Goal: Task Accomplishment & Management: Use online tool/utility

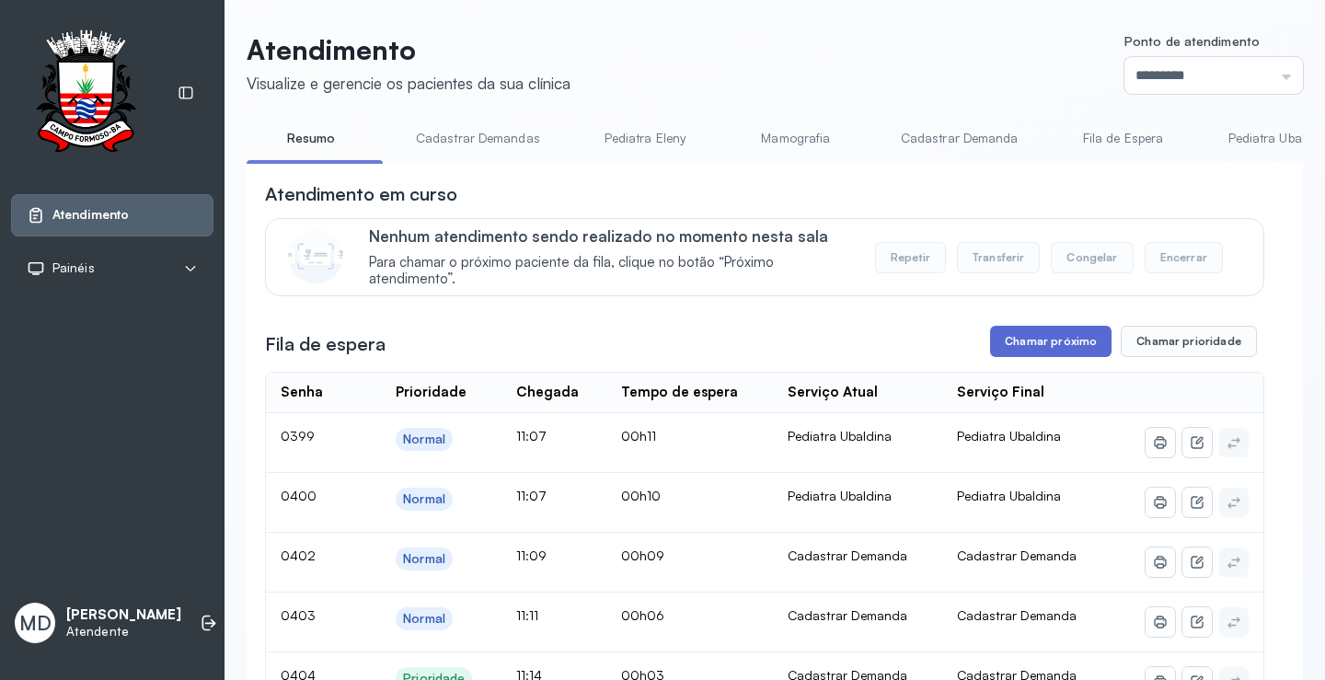
click at [1042, 342] on button "Chamar próximo" at bounding box center [1050, 341] width 121 height 31
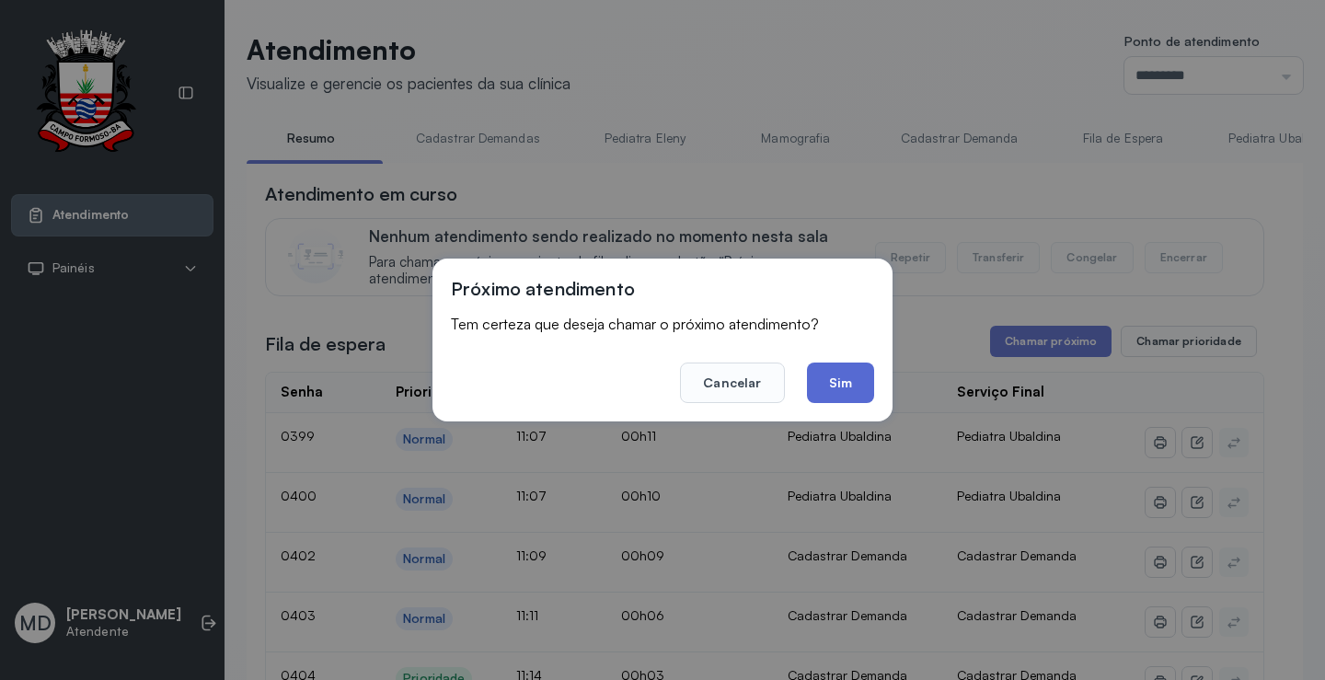
click at [845, 389] on button "Sim" at bounding box center [840, 383] width 67 height 40
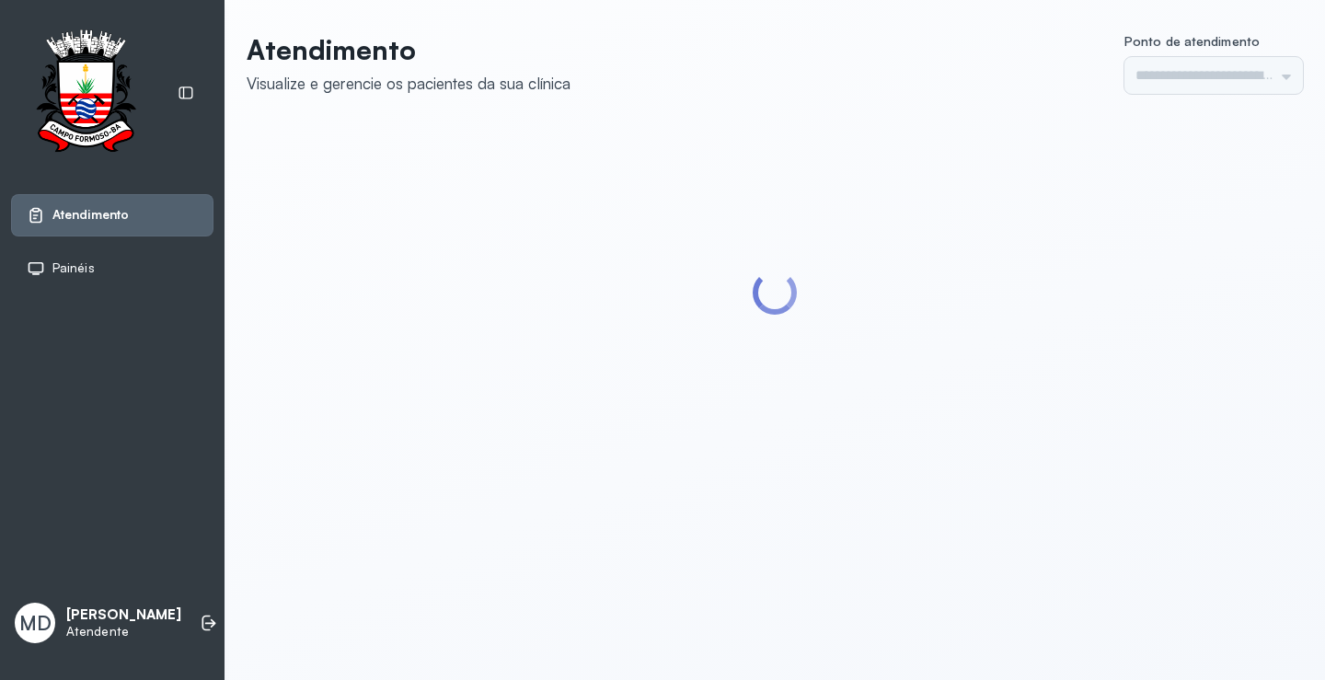
type input "*********"
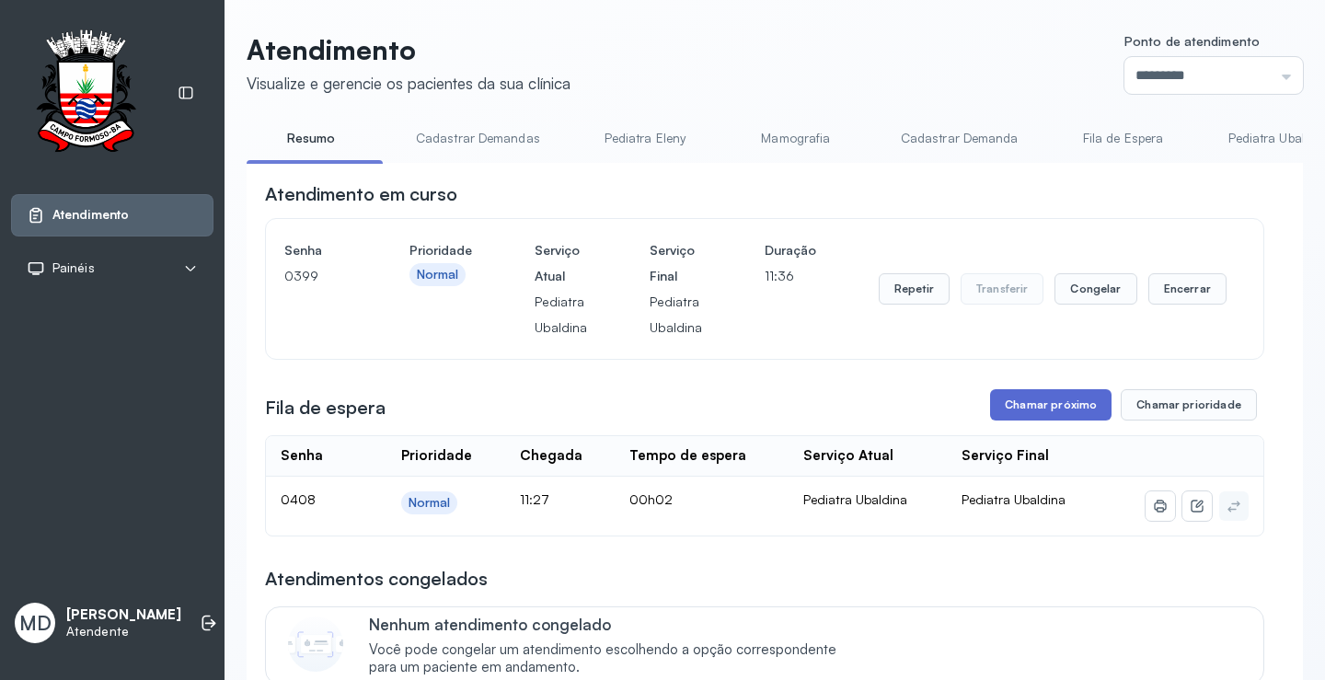
click at [1038, 399] on button "Chamar próximo" at bounding box center [1050, 404] width 121 height 31
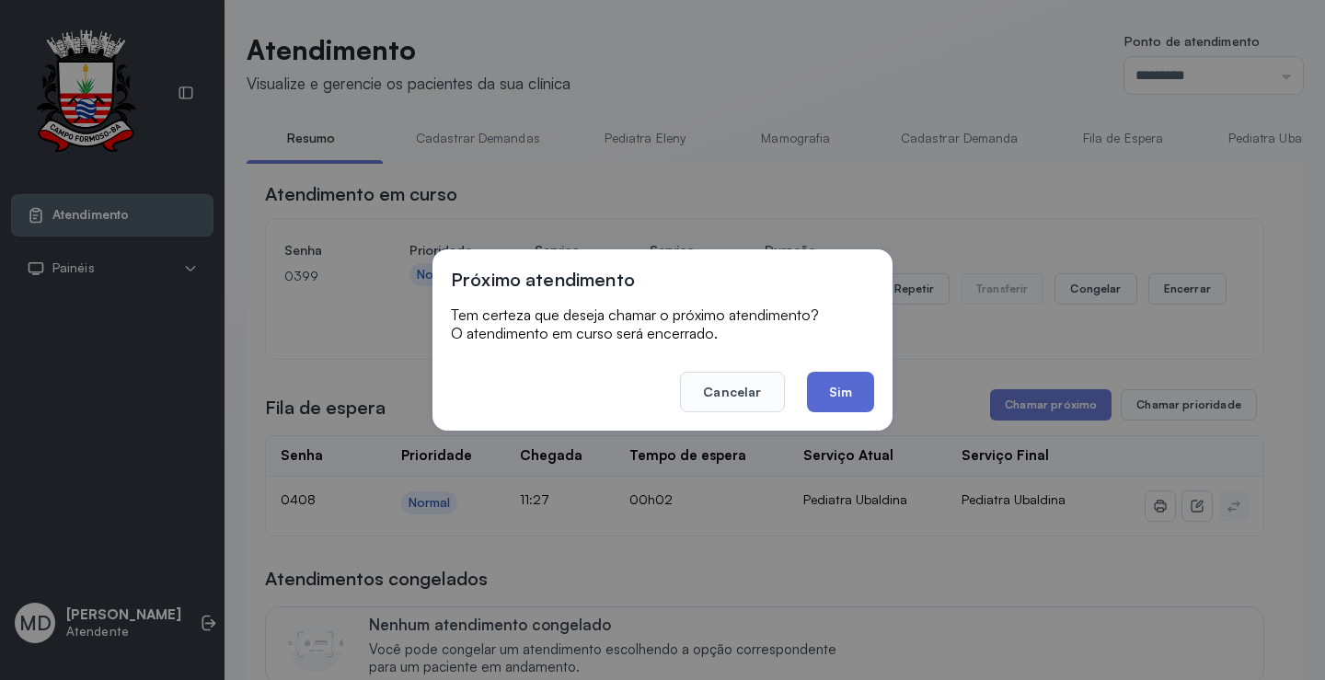
click at [845, 387] on button "Sim" at bounding box center [840, 392] width 67 height 40
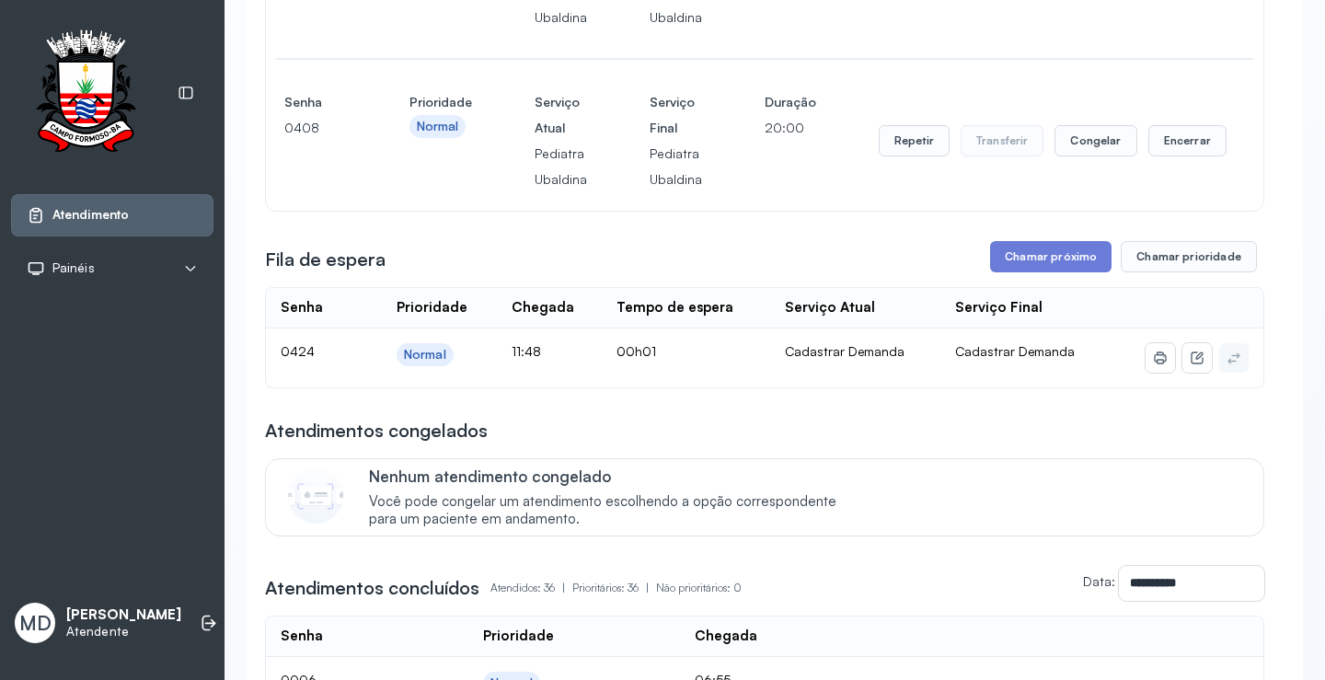
scroll to position [368, 0]
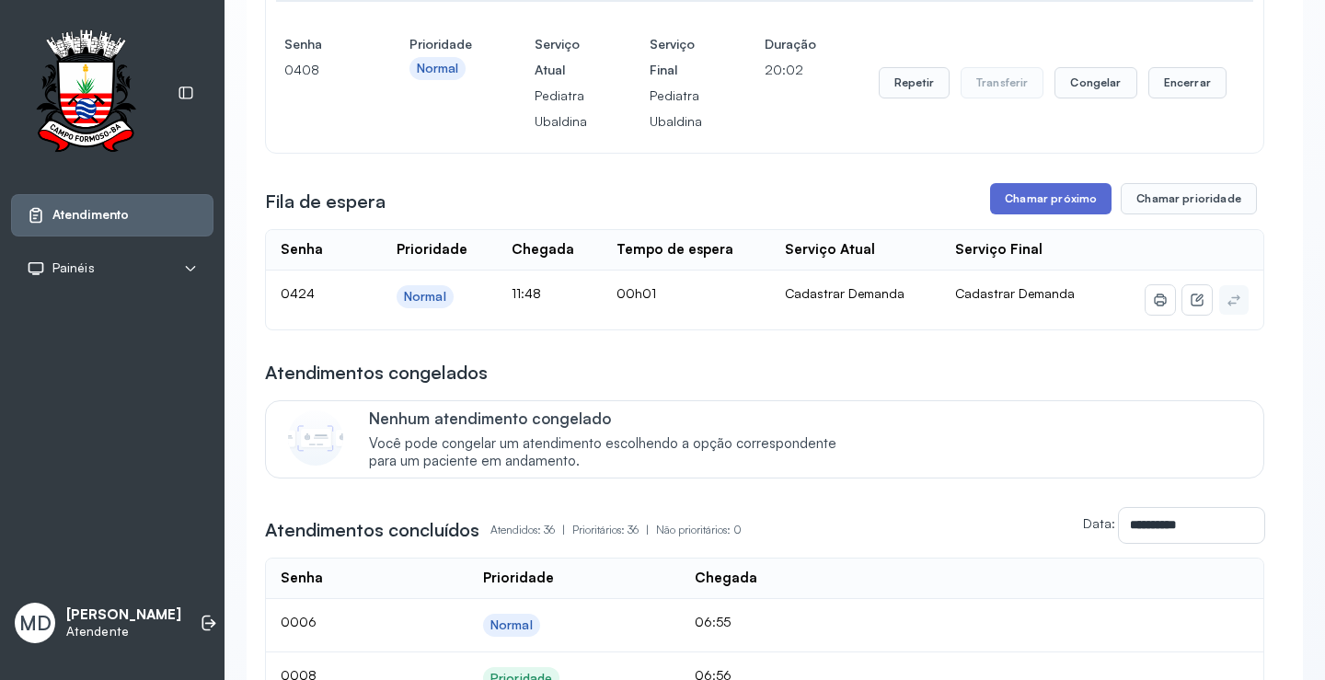
click at [1059, 195] on button "Chamar próximo" at bounding box center [1050, 198] width 121 height 31
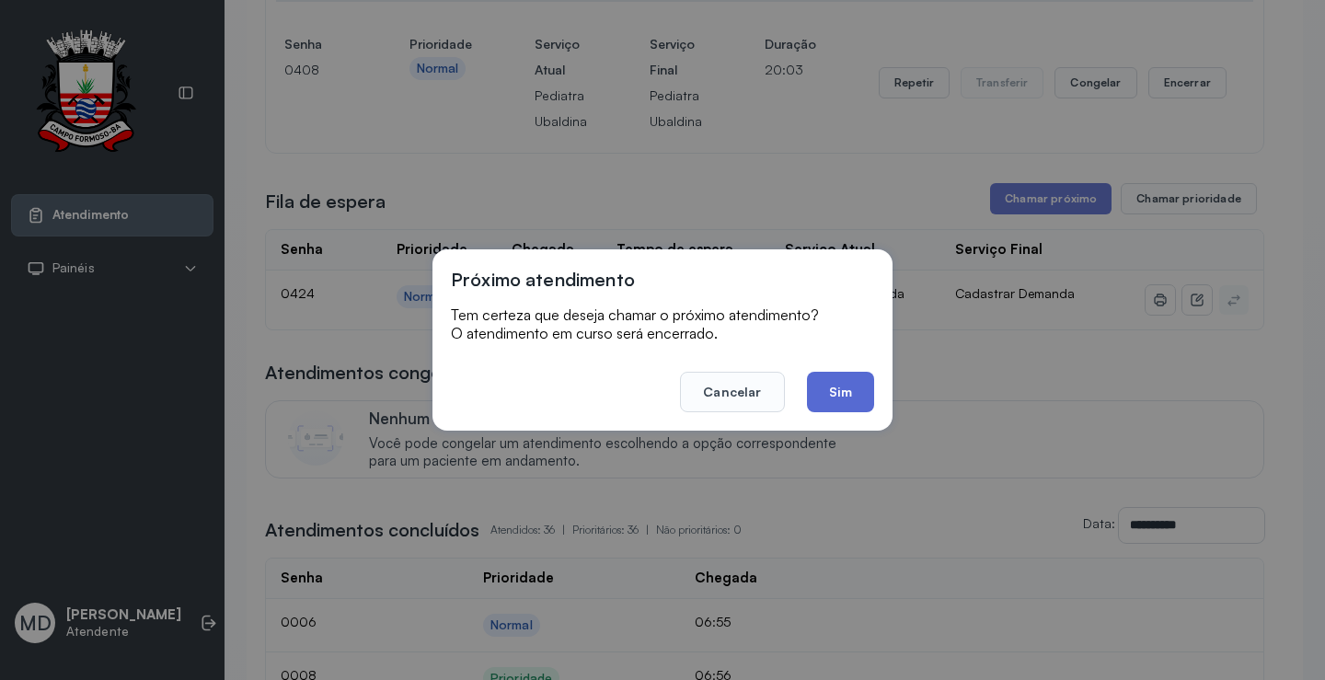
click at [831, 393] on button "Sim" at bounding box center [840, 392] width 67 height 40
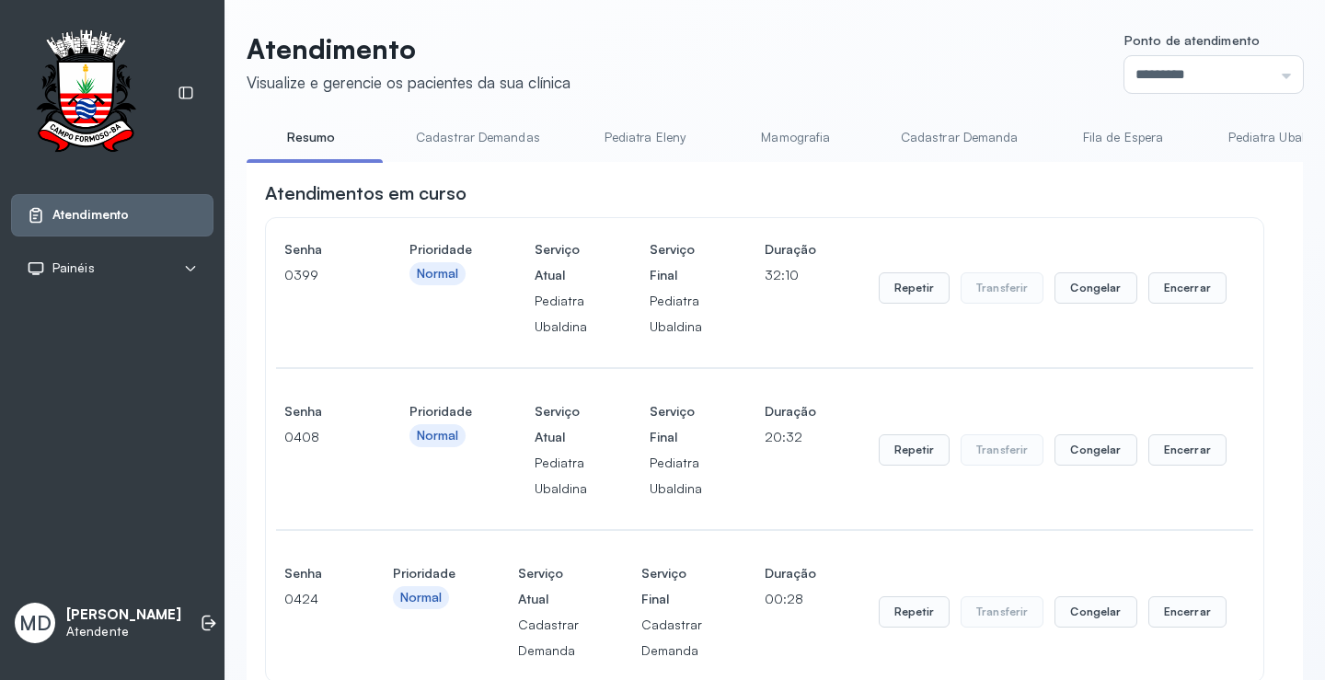
scroll to position [460, 0]
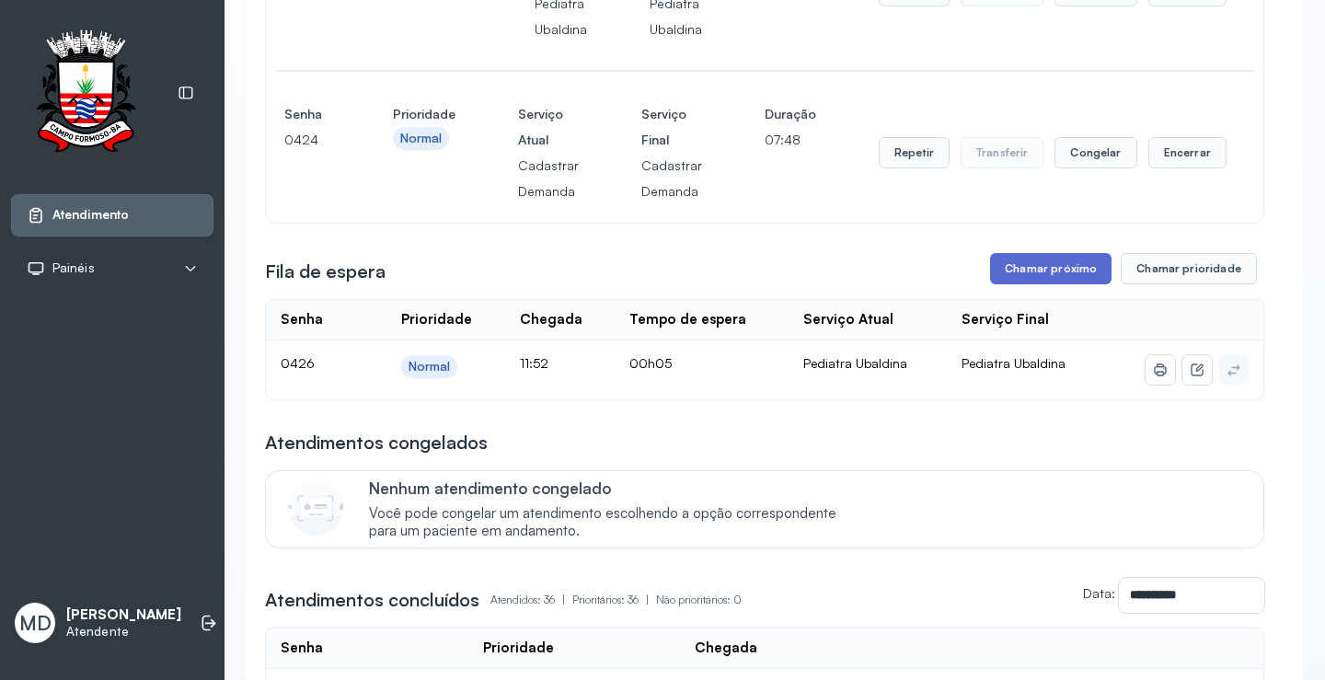
click at [1070, 270] on button "Chamar próximo" at bounding box center [1050, 268] width 121 height 31
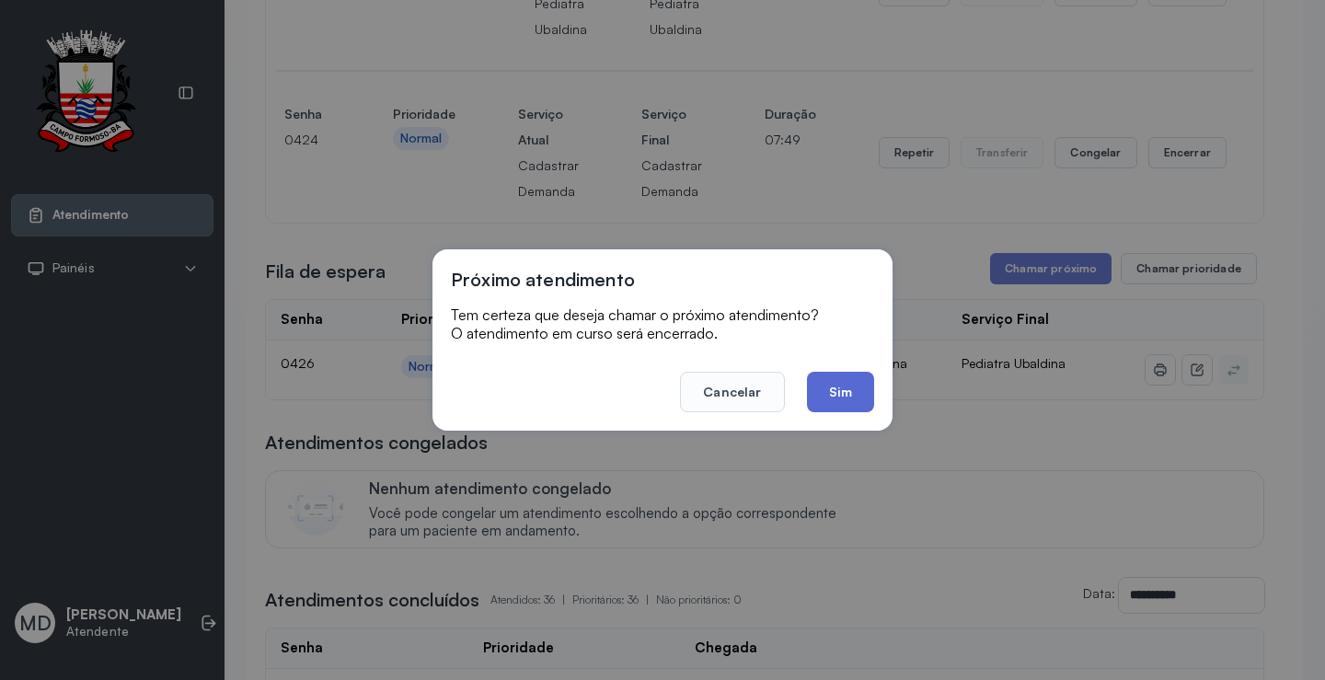
click at [837, 384] on button "Sim" at bounding box center [840, 392] width 67 height 40
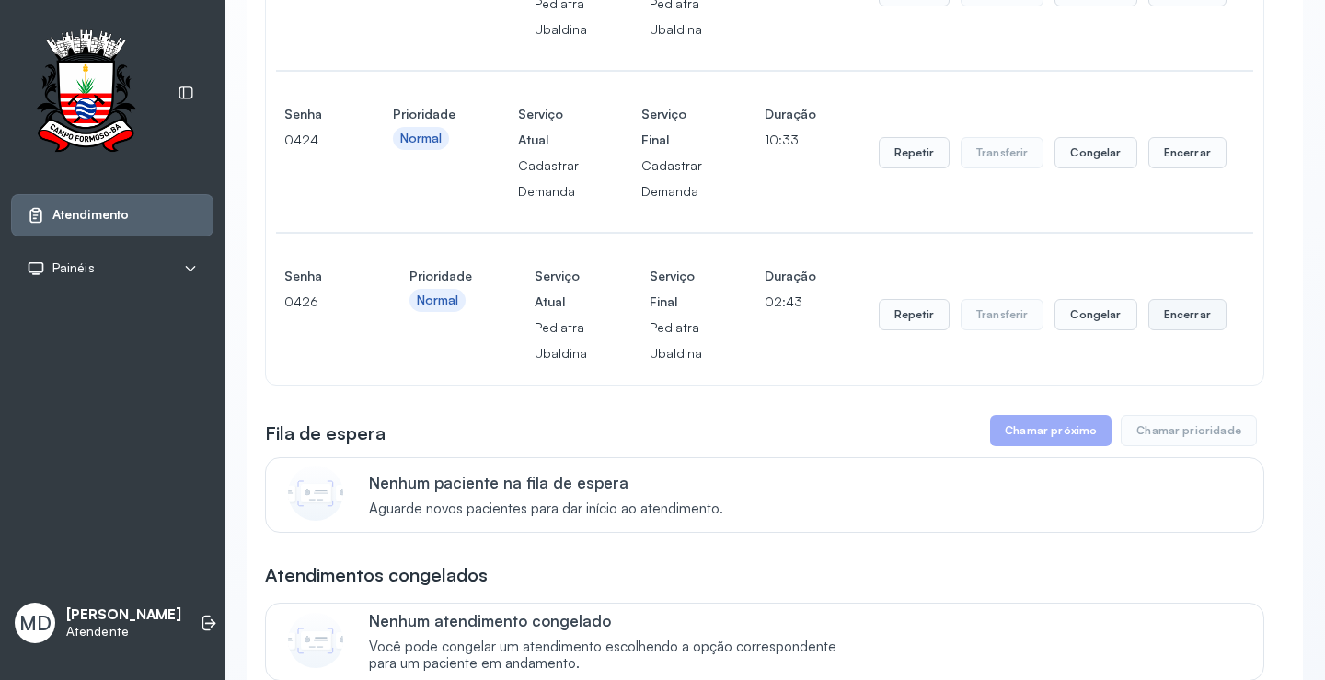
click at [1198, 318] on button "Encerrar" at bounding box center [1188, 314] width 78 height 31
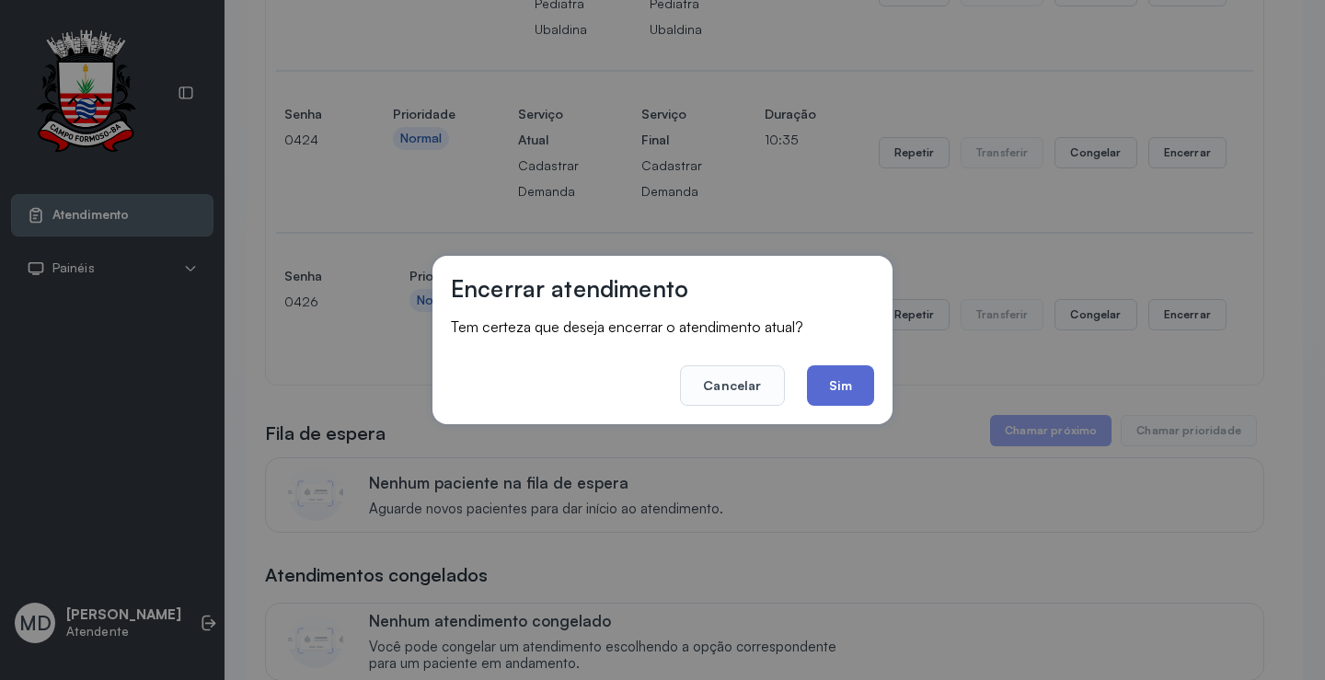
click at [835, 380] on button "Sim" at bounding box center [840, 385] width 67 height 40
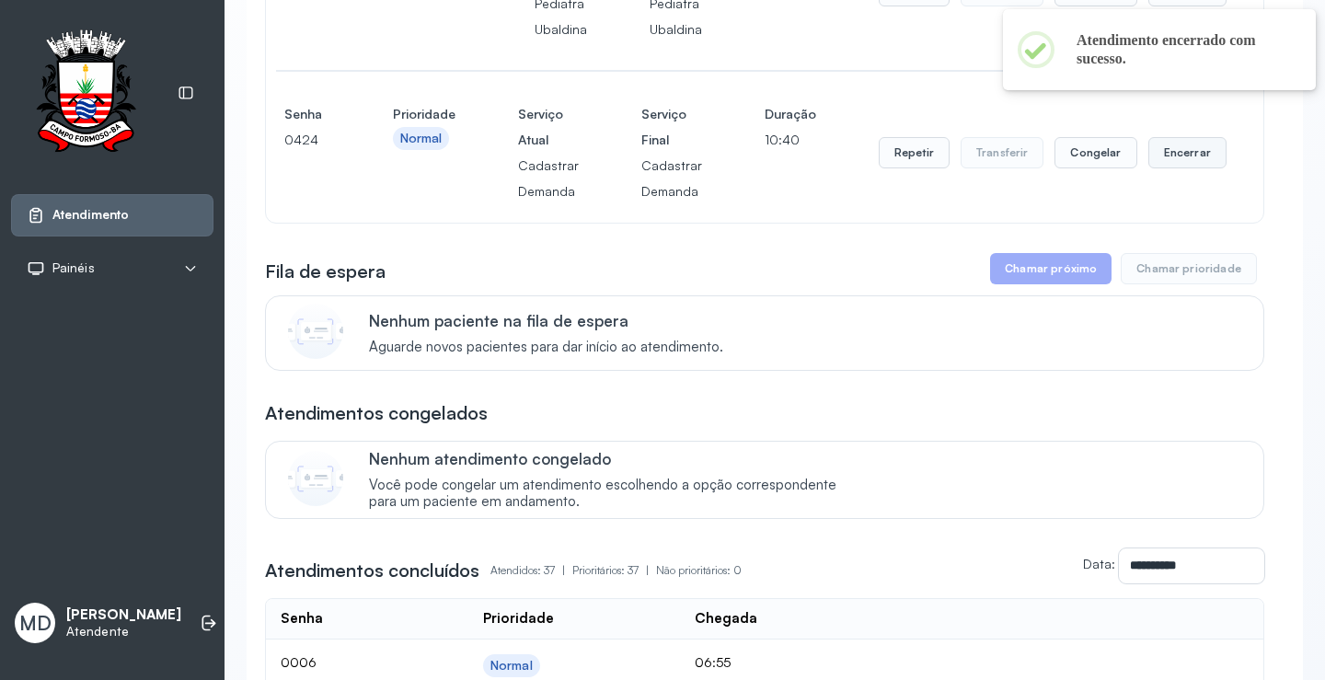
click at [1168, 156] on button "Encerrar" at bounding box center [1188, 152] width 78 height 31
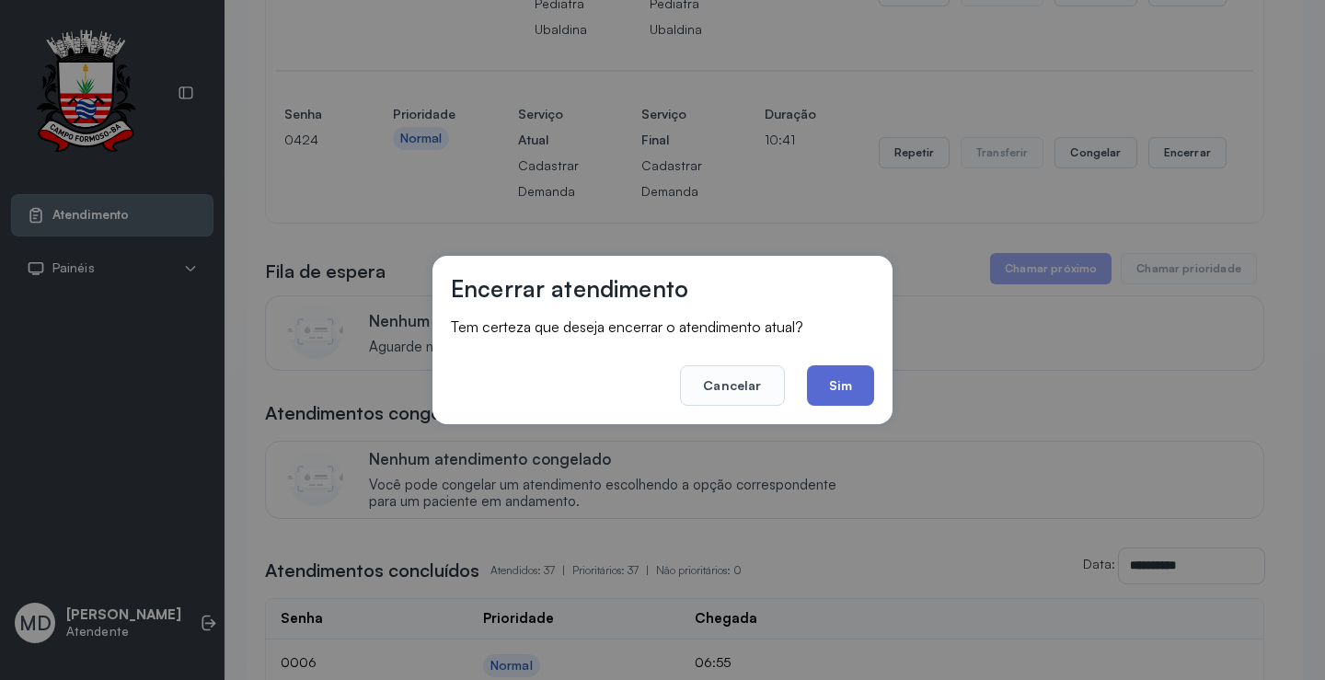
click at [826, 374] on button "Sim" at bounding box center [840, 385] width 67 height 40
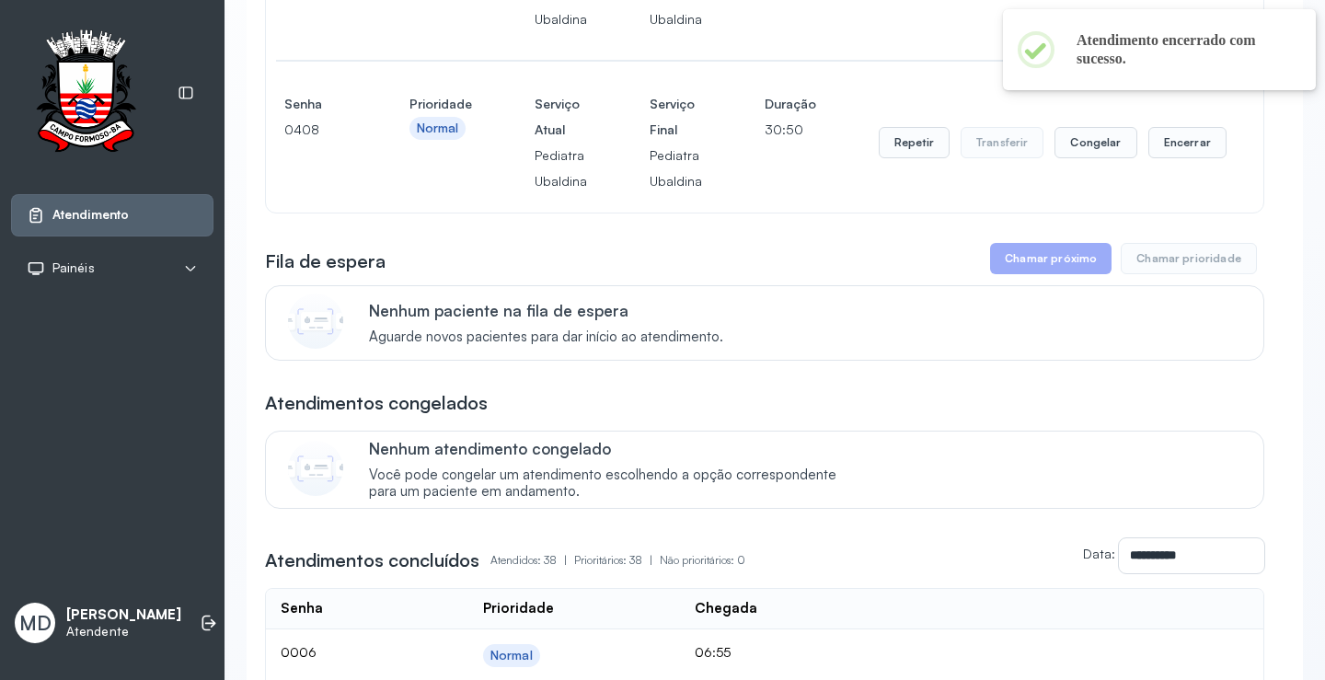
scroll to position [276, 0]
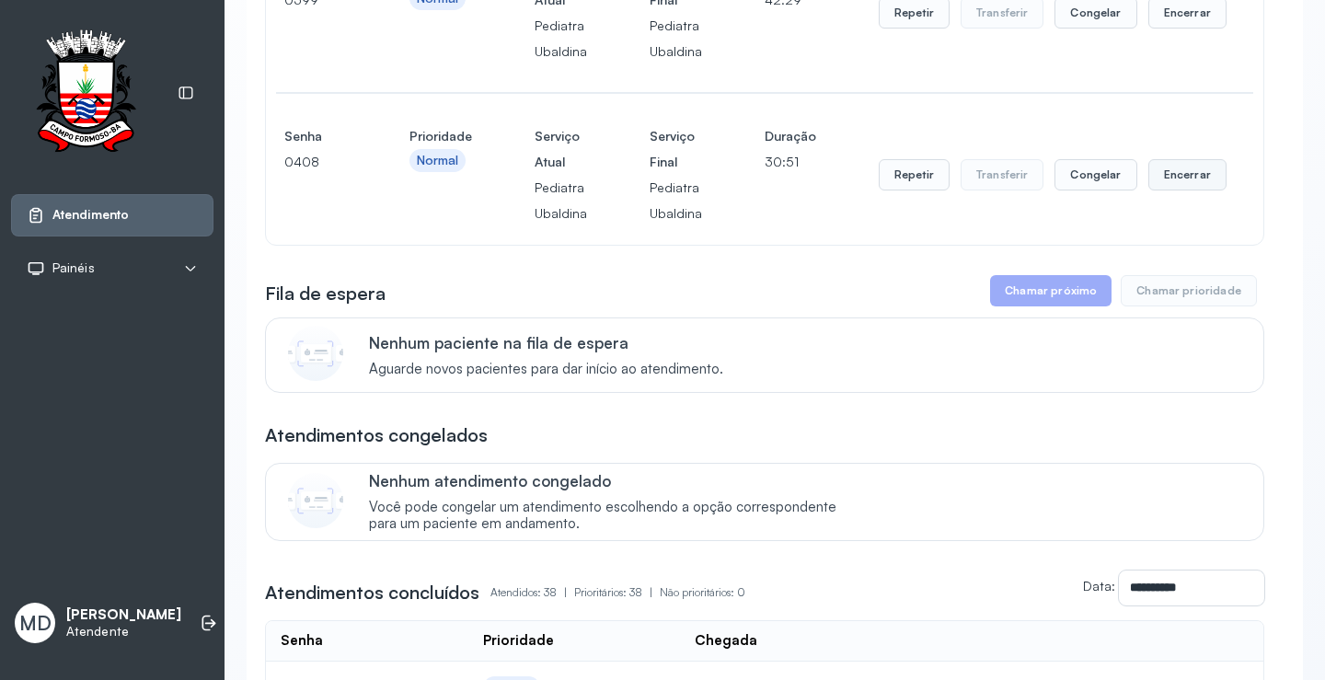
click at [1171, 181] on button "Encerrar" at bounding box center [1188, 174] width 78 height 31
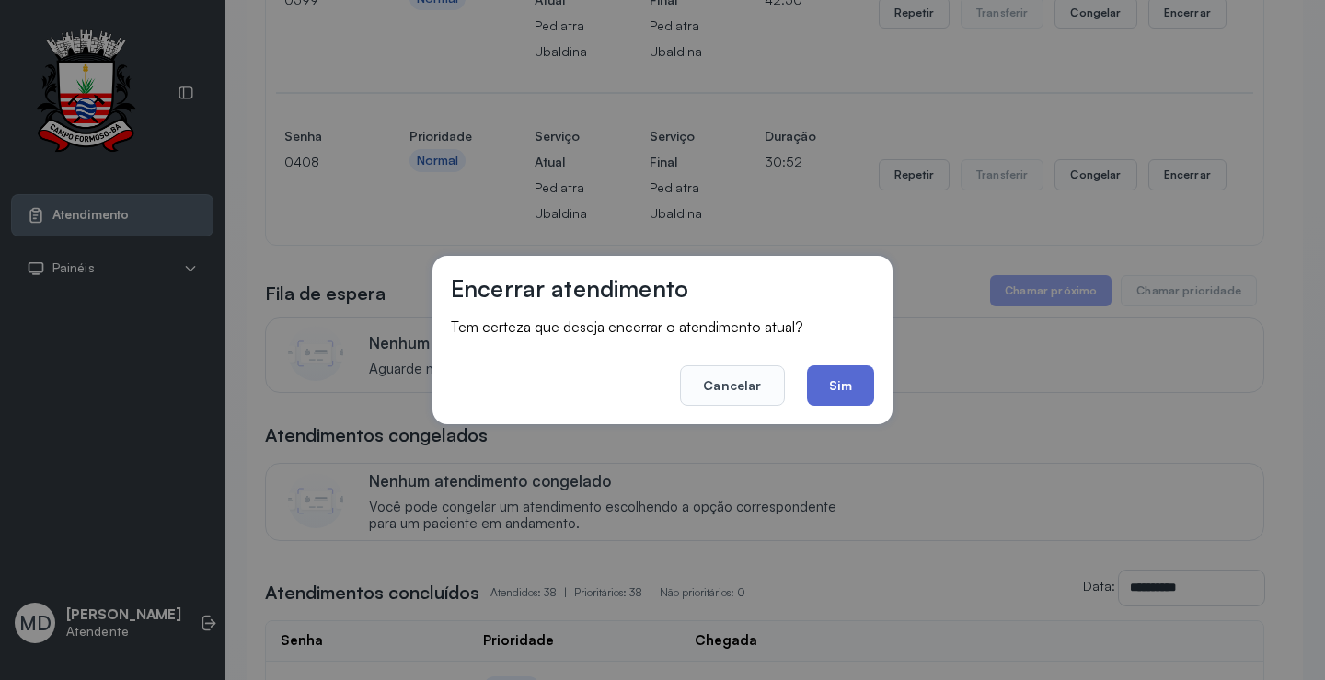
click at [841, 387] on button "Sim" at bounding box center [840, 385] width 67 height 40
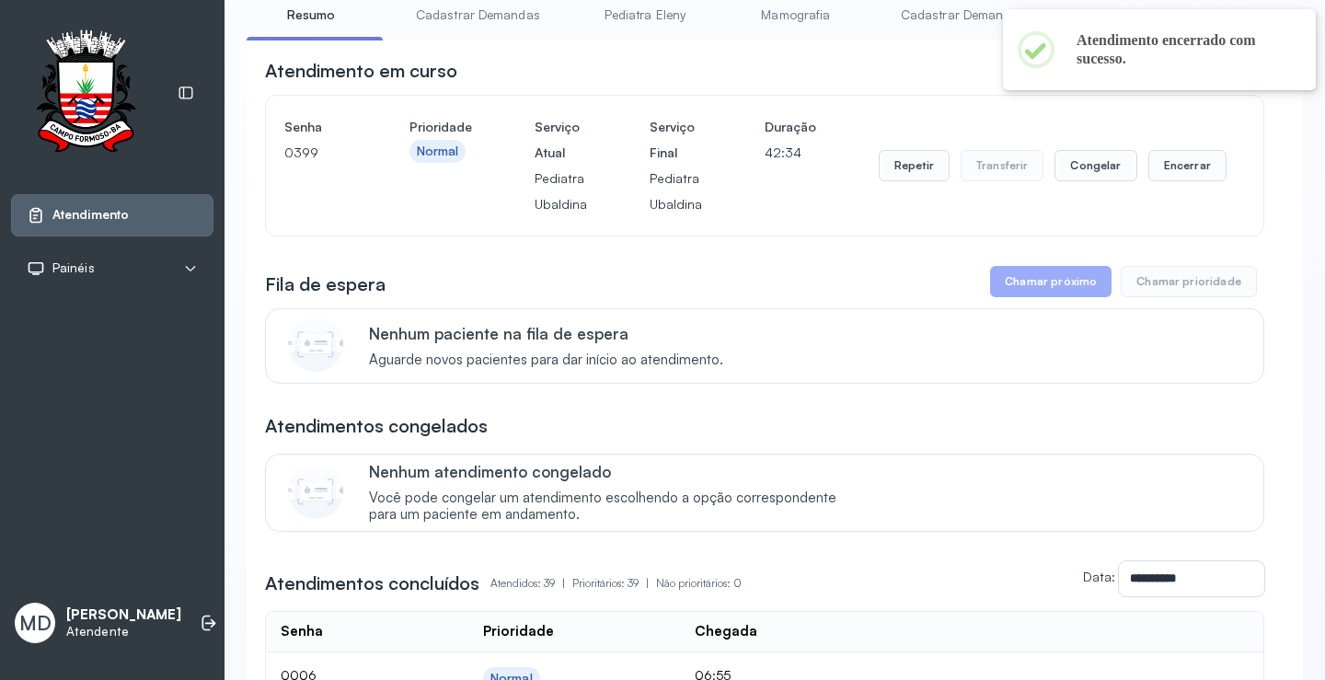
scroll to position [0, 0]
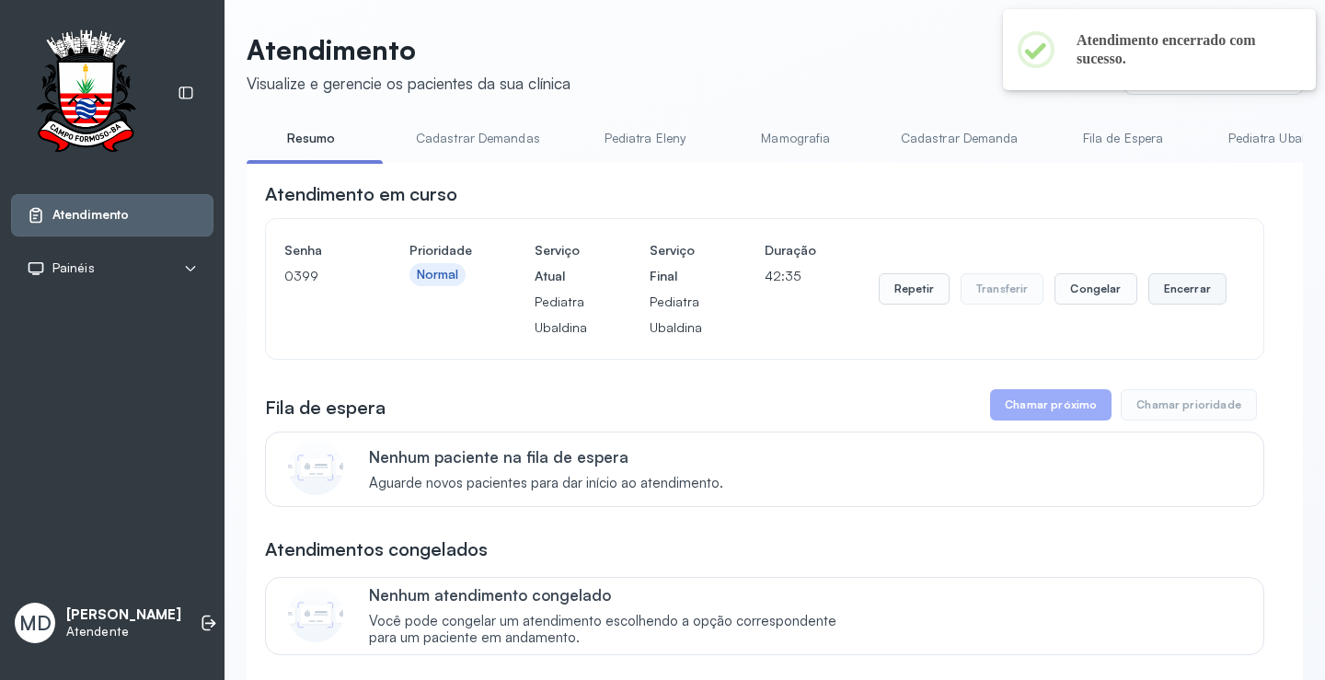
click at [1165, 298] on button "Encerrar" at bounding box center [1188, 288] width 78 height 31
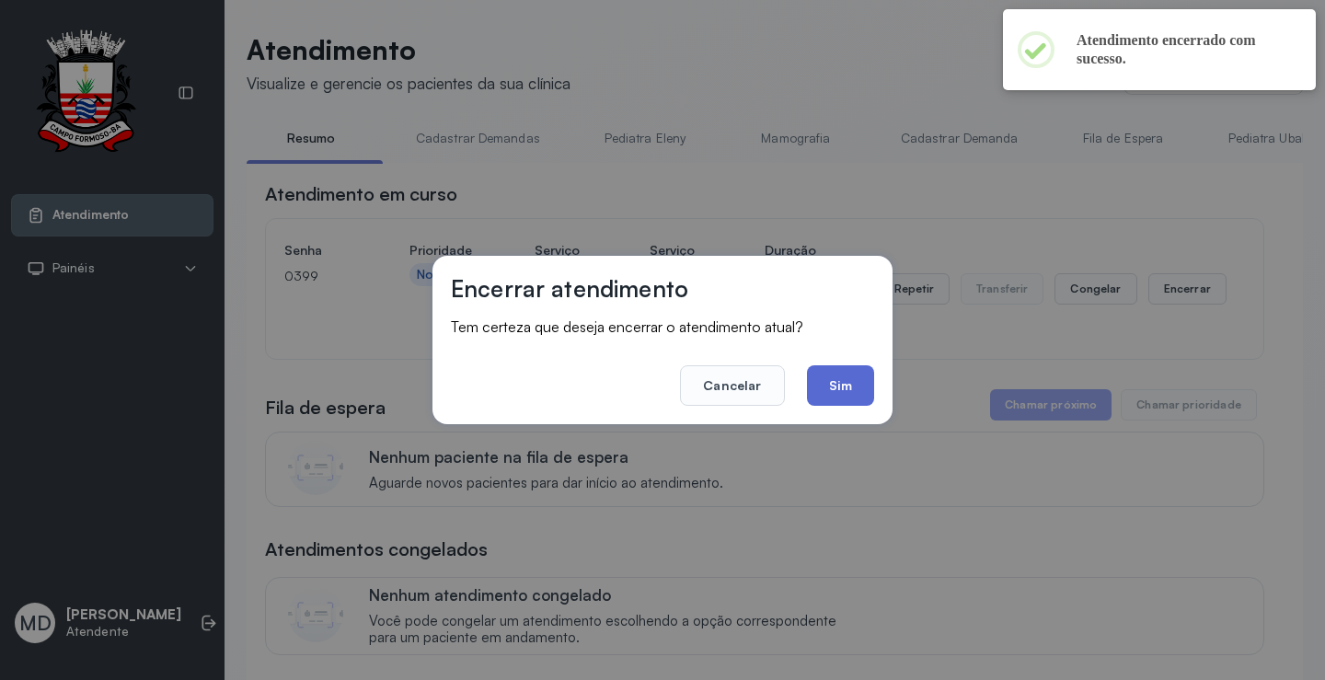
click at [838, 396] on button "Sim" at bounding box center [840, 385] width 67 height 40
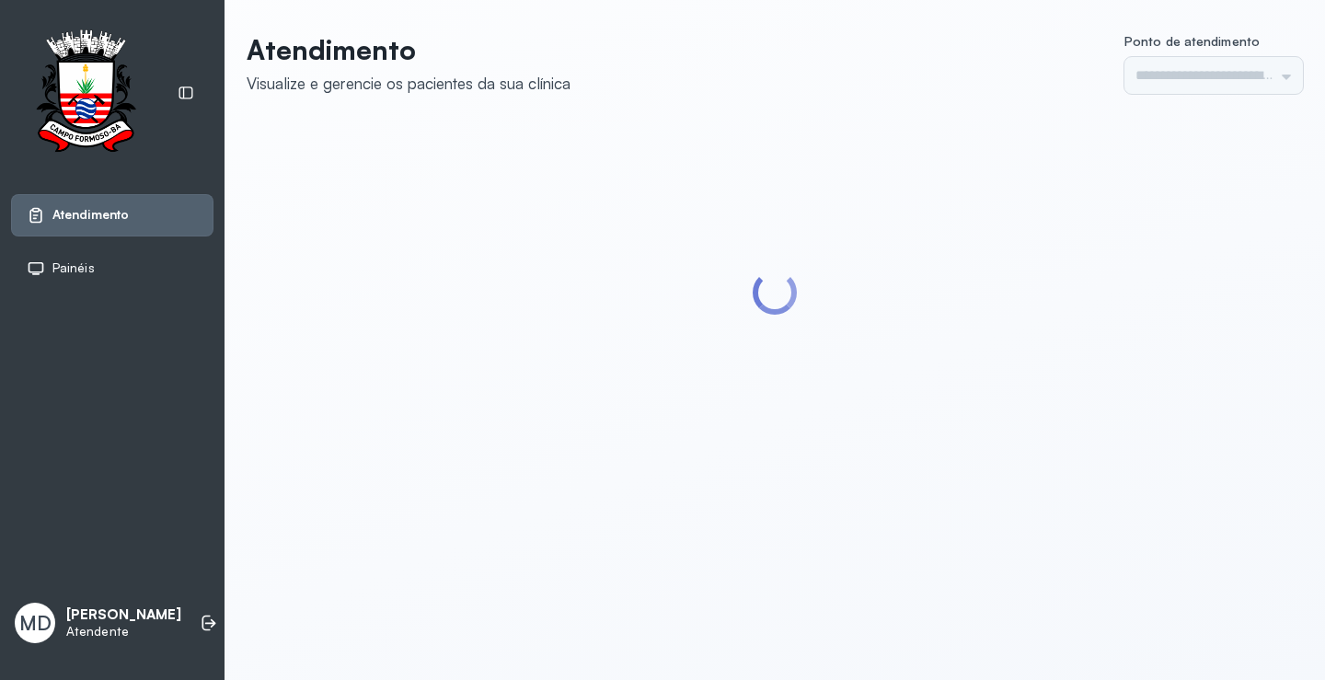
type input "*********"
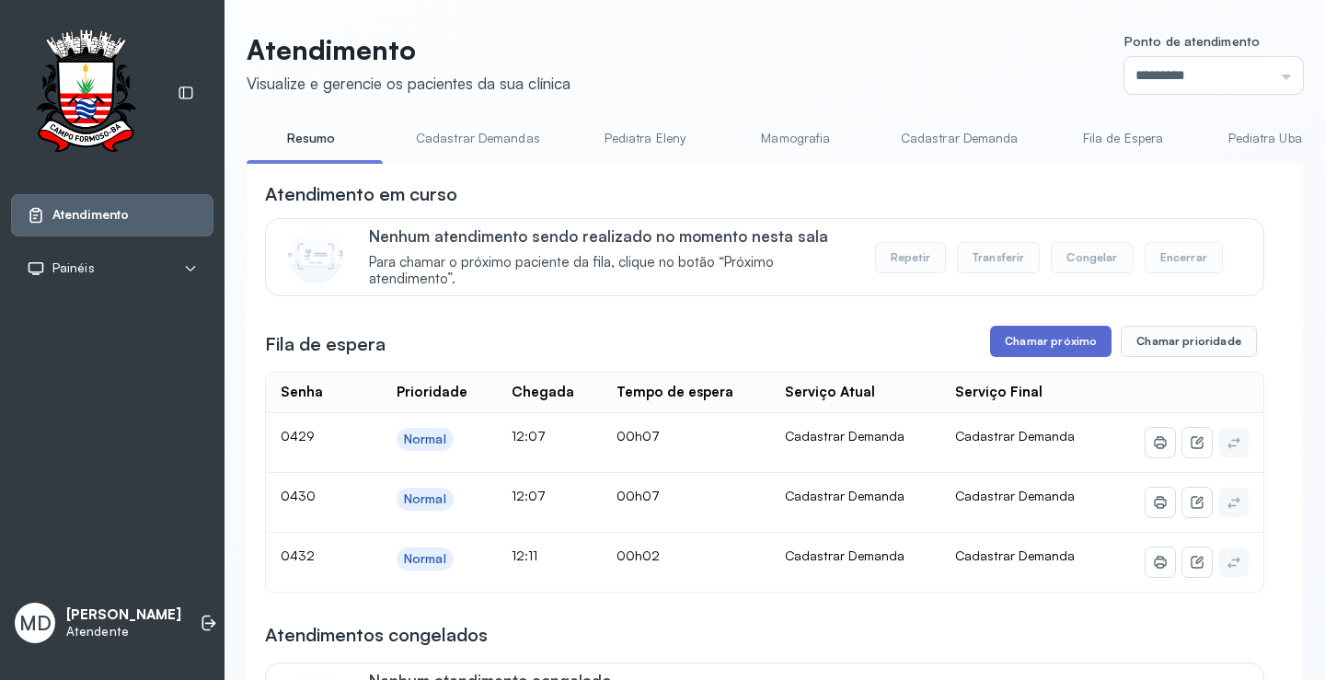
click at [1069, 341] on button "Chamar próximo" at bounding box center [1050, 341] width 121 height 31
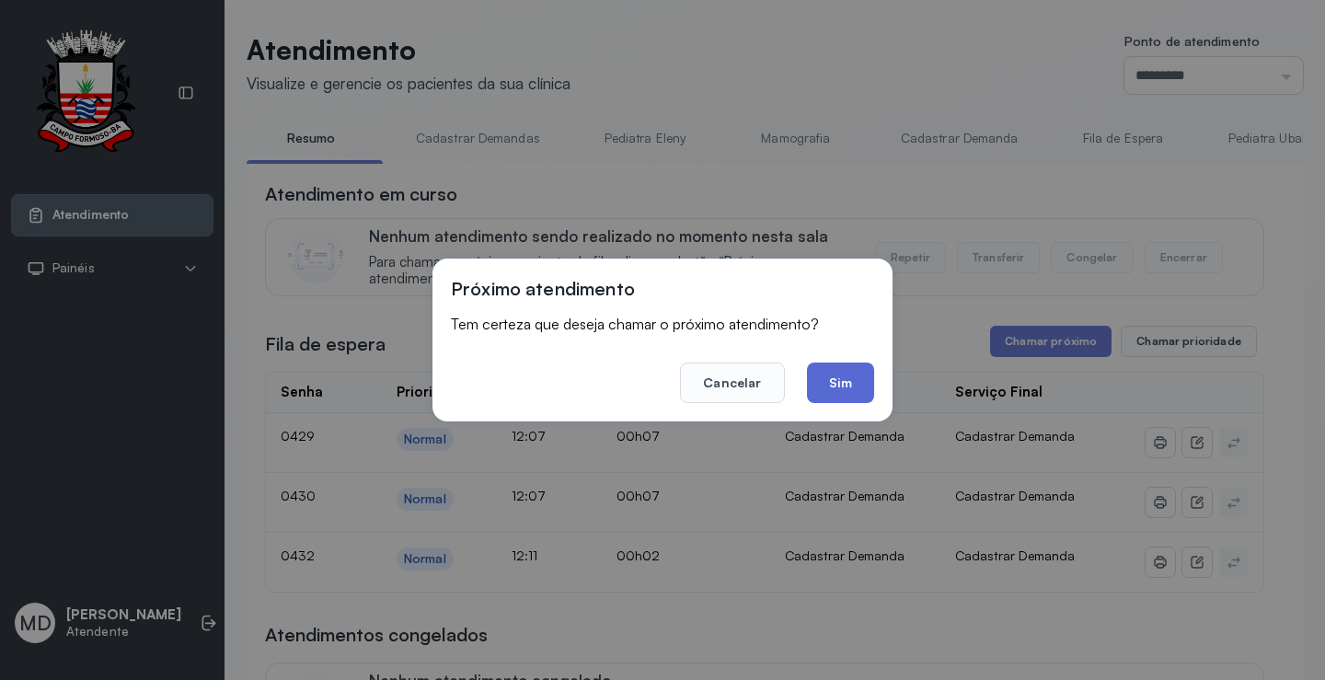
click at [838, 380] on button "Sim" at bounding box center [840, 383] width 67 height 40
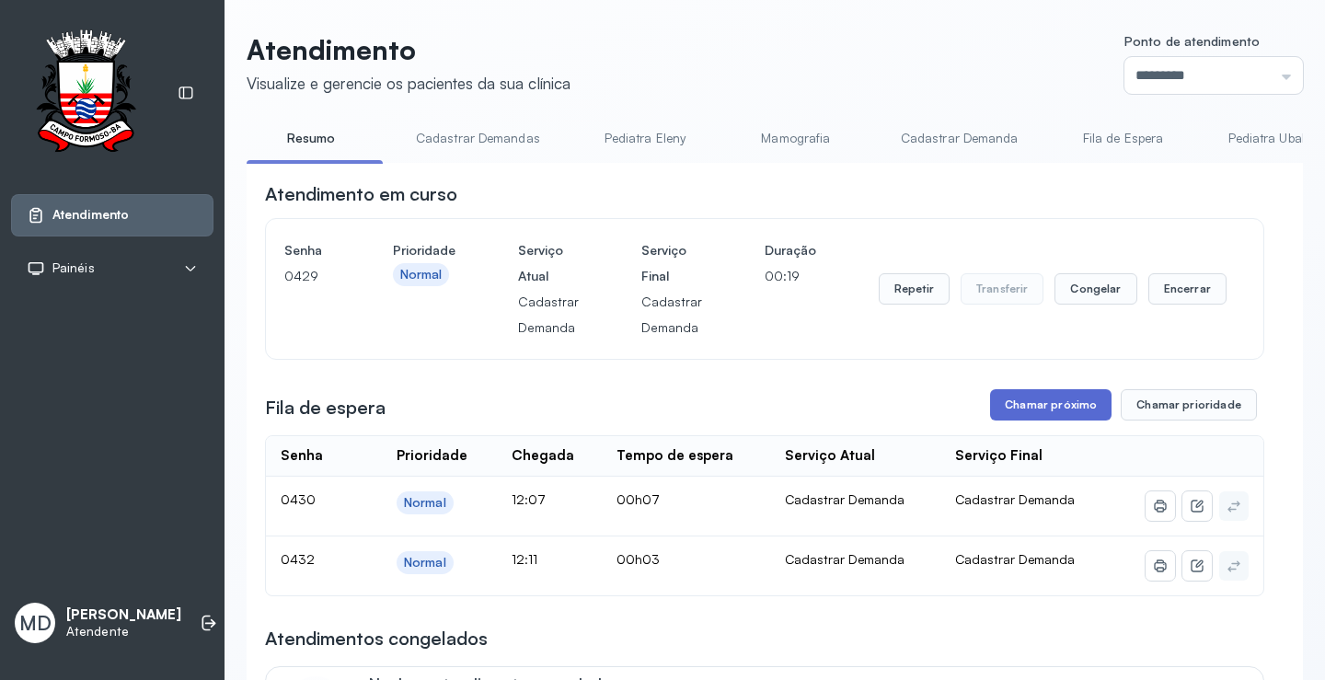
click at [1058, 404] on button "Chamar próximo" at bounding box center [1050, 404] width 121 height 31
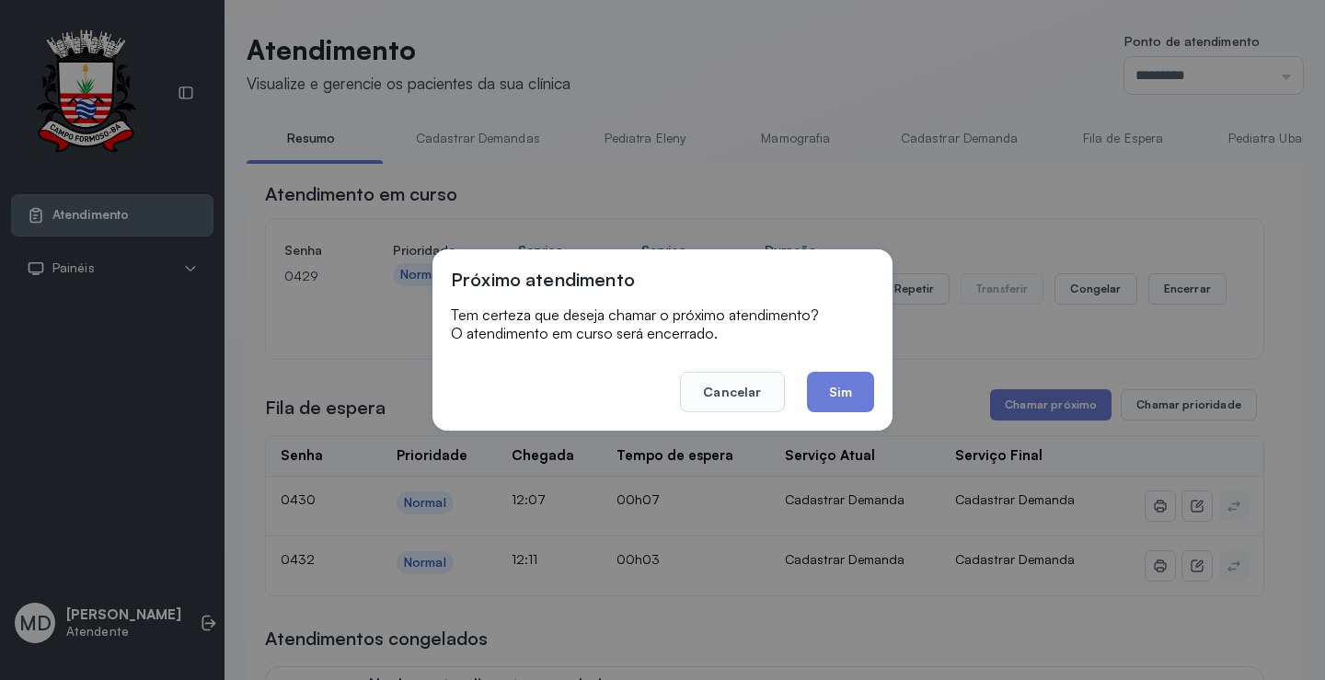
click at [822, 387] on button "Sim" at bounding box center [840, 392] width 67 height 40
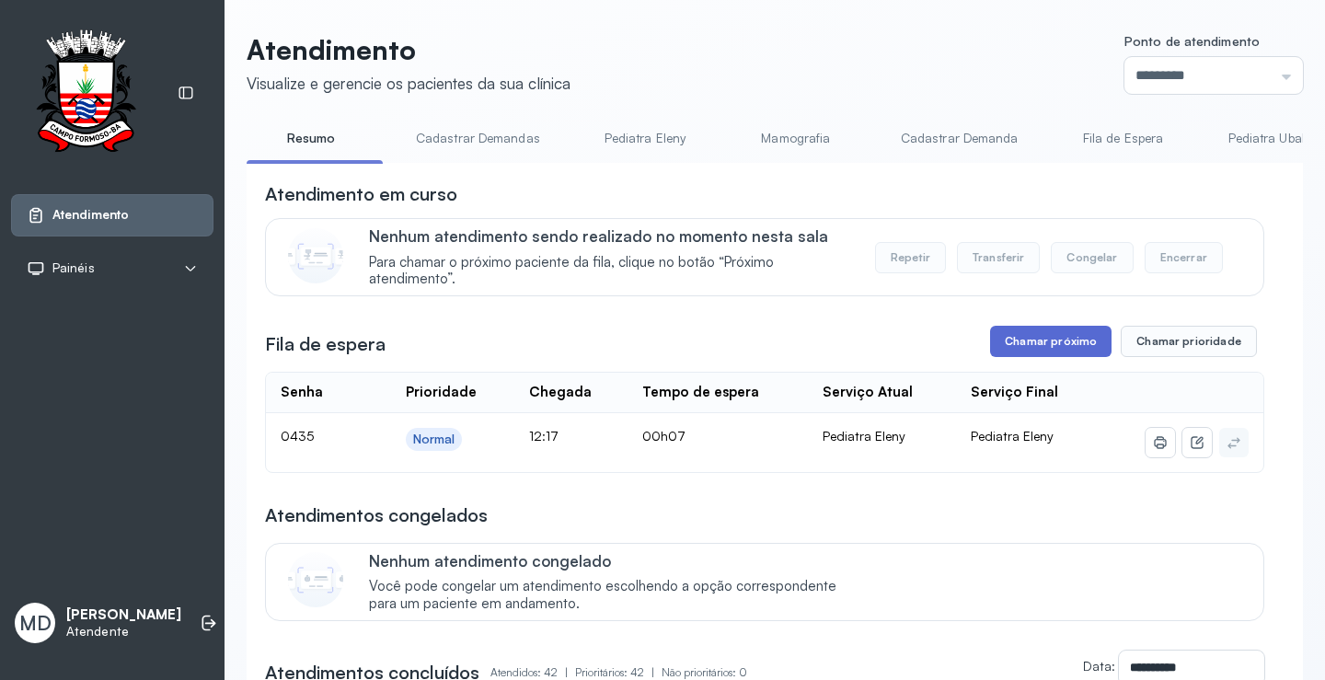
click at [1016, 348] on button "Chamar próximo" at bounding box center [1050, 341] width 121 height 31
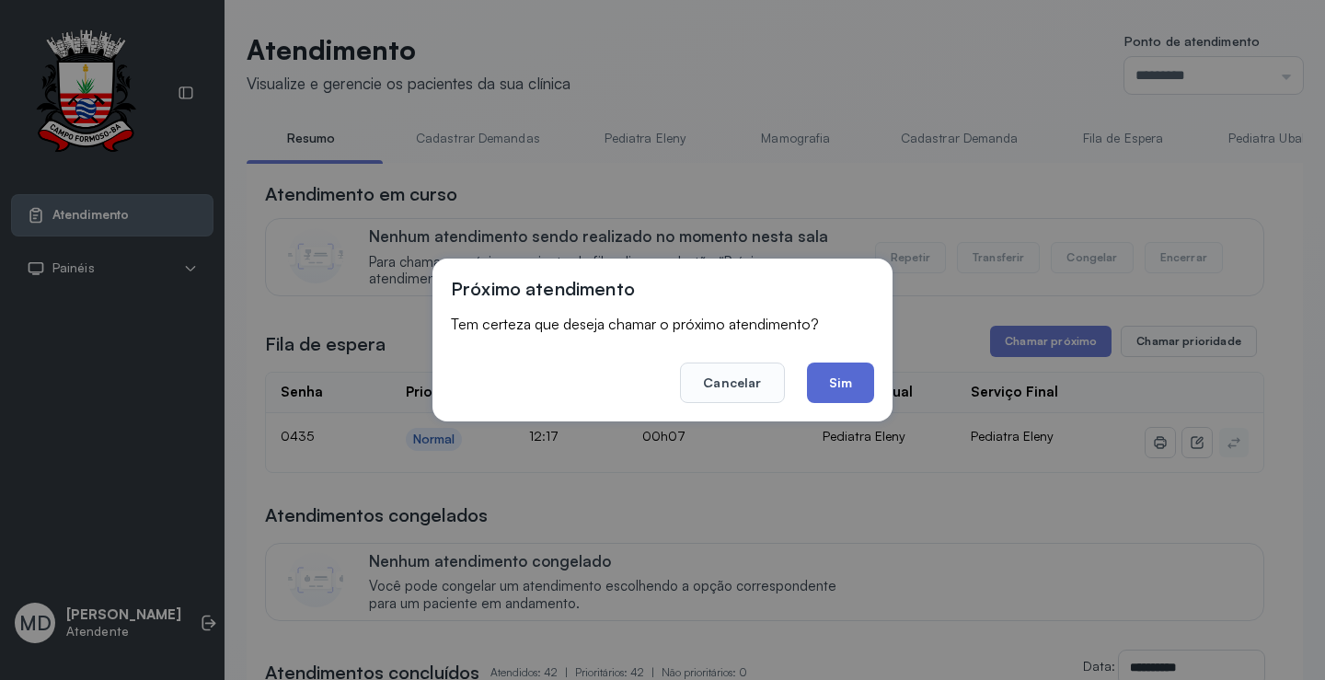
click at [837, 374] on button "Sim" at bounding box center [840, 383] width 67 height 40
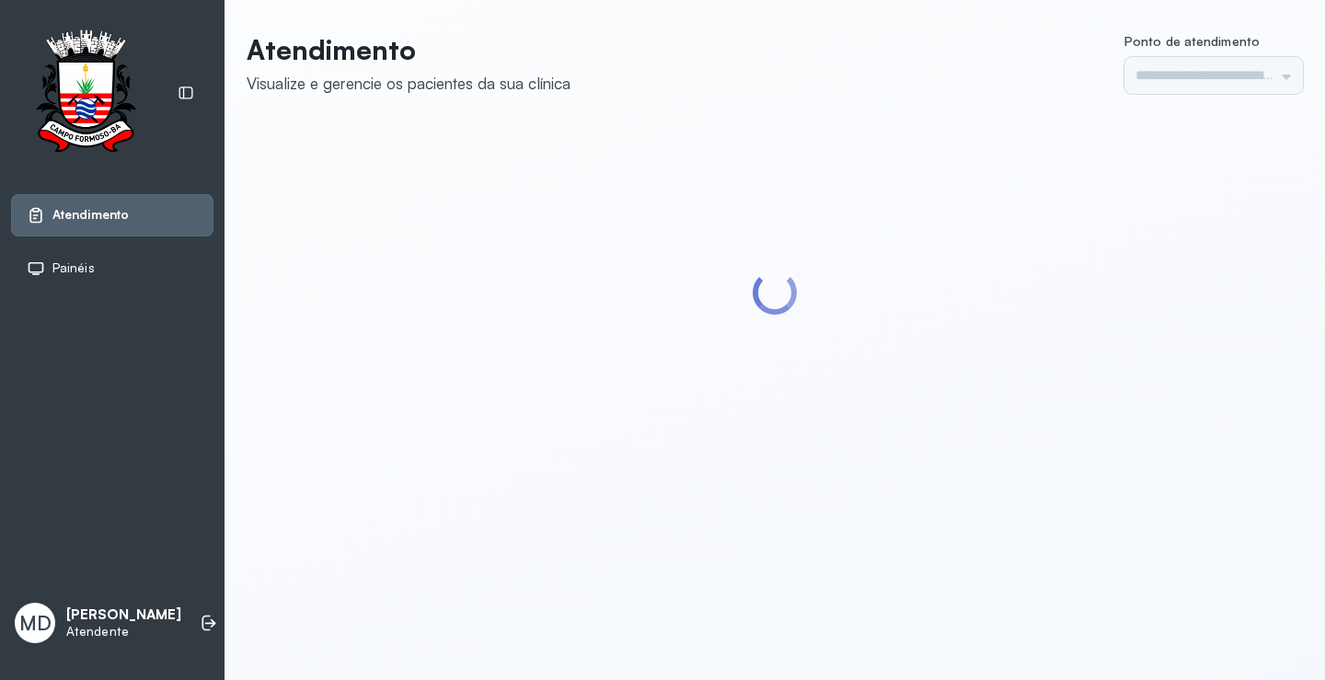
type input "*********"
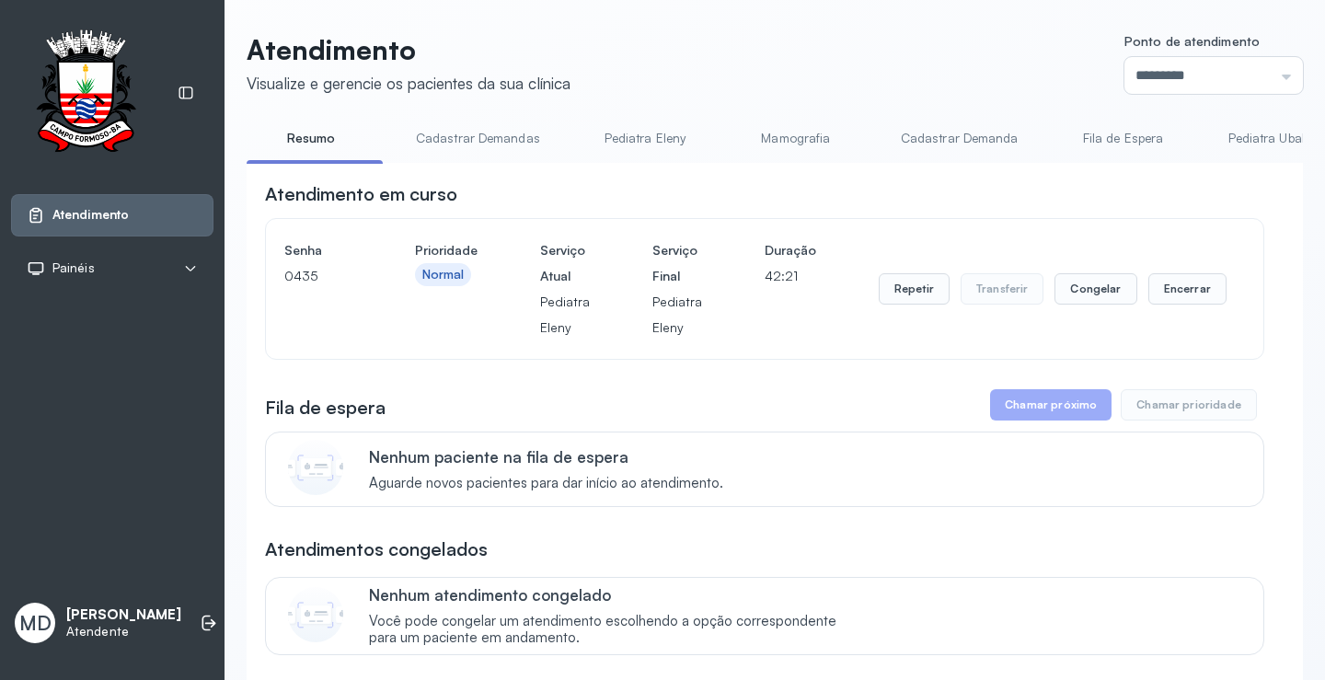
click at [1055, 407] on button "Chamar próximo" at bounding box center [1050, 404] width 121 height 31
click at [1028, 405] on button "Chamar próximo" at bounding box center [1050, 404] width 121 height 31
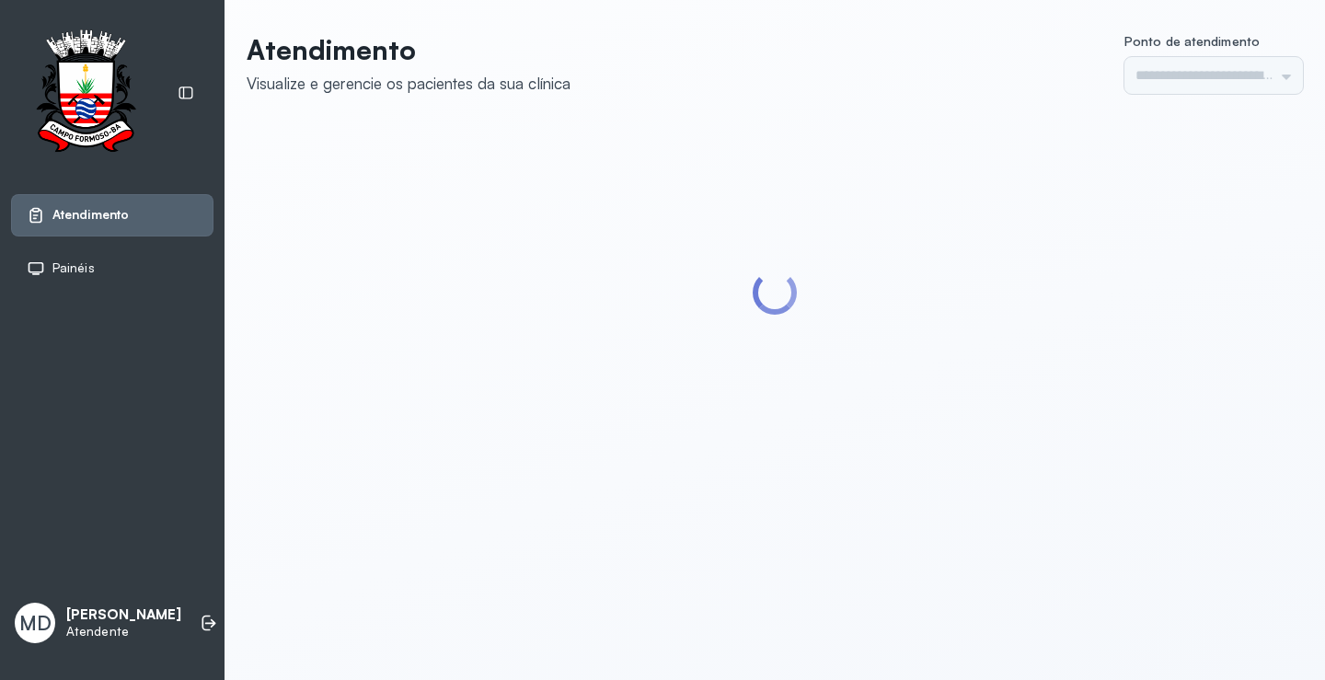
type input "*********"
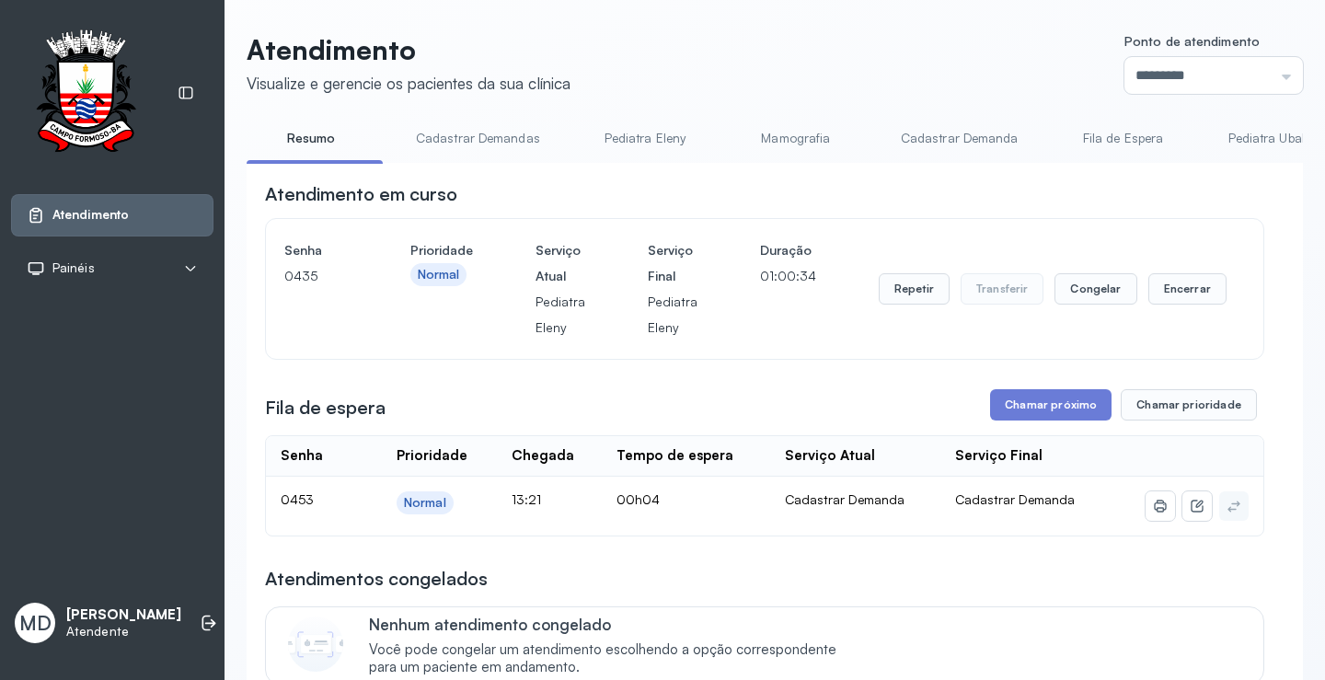
click at [1023, 405] on button "Chamar próximo" at bounding box center [1050, 404] width 121 height 31
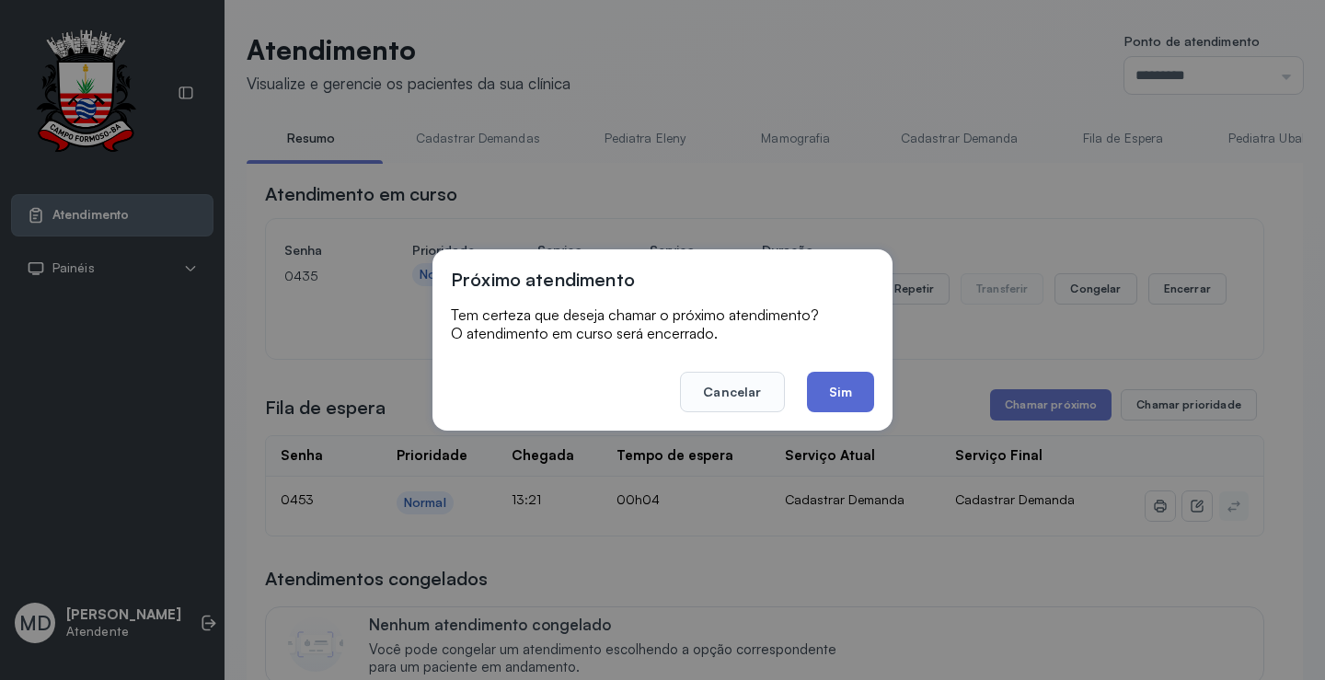
click at [852, 387] on button "Sim" at bounding box center [840, 392] width 67 height 40
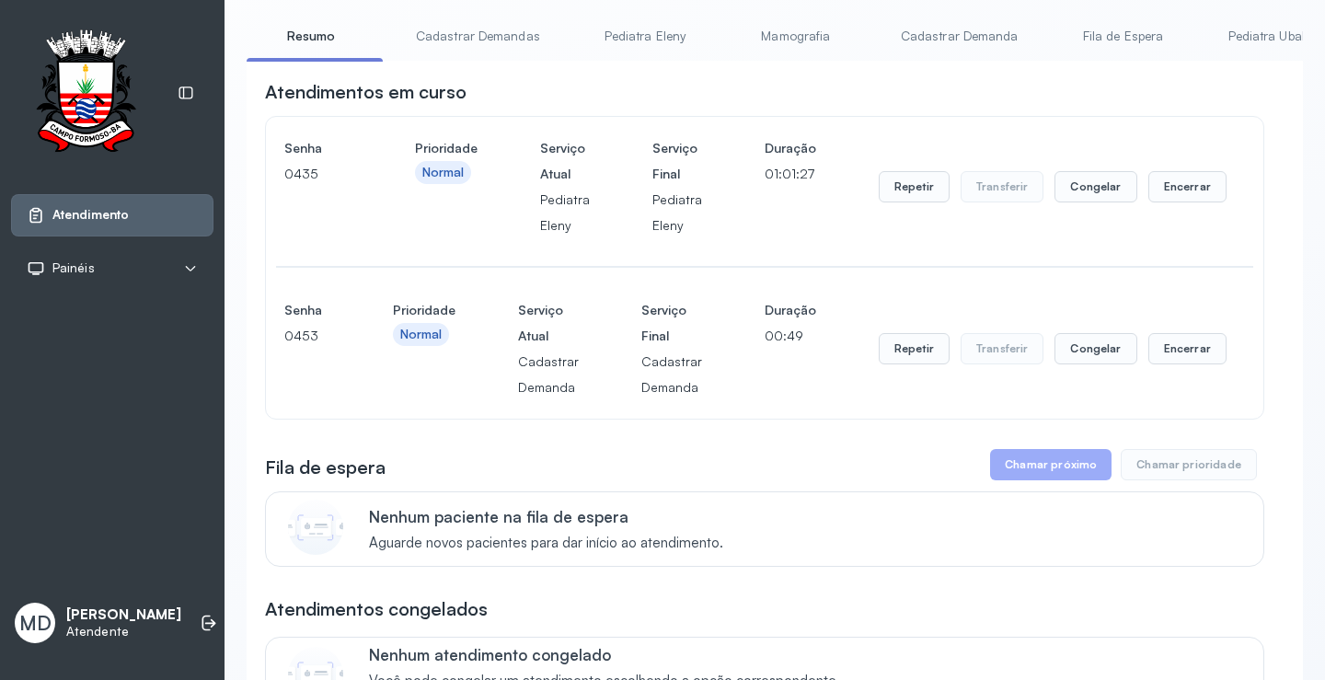
scroll to position [368, 0]
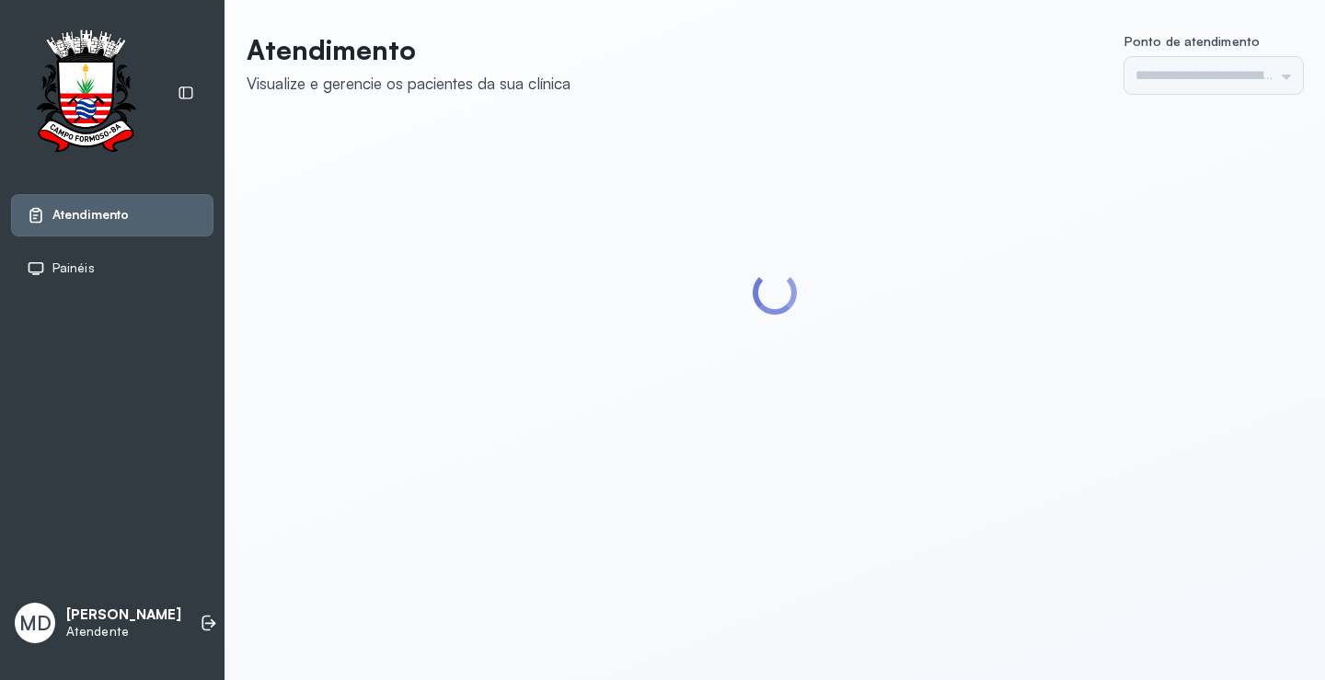
type input "*********"
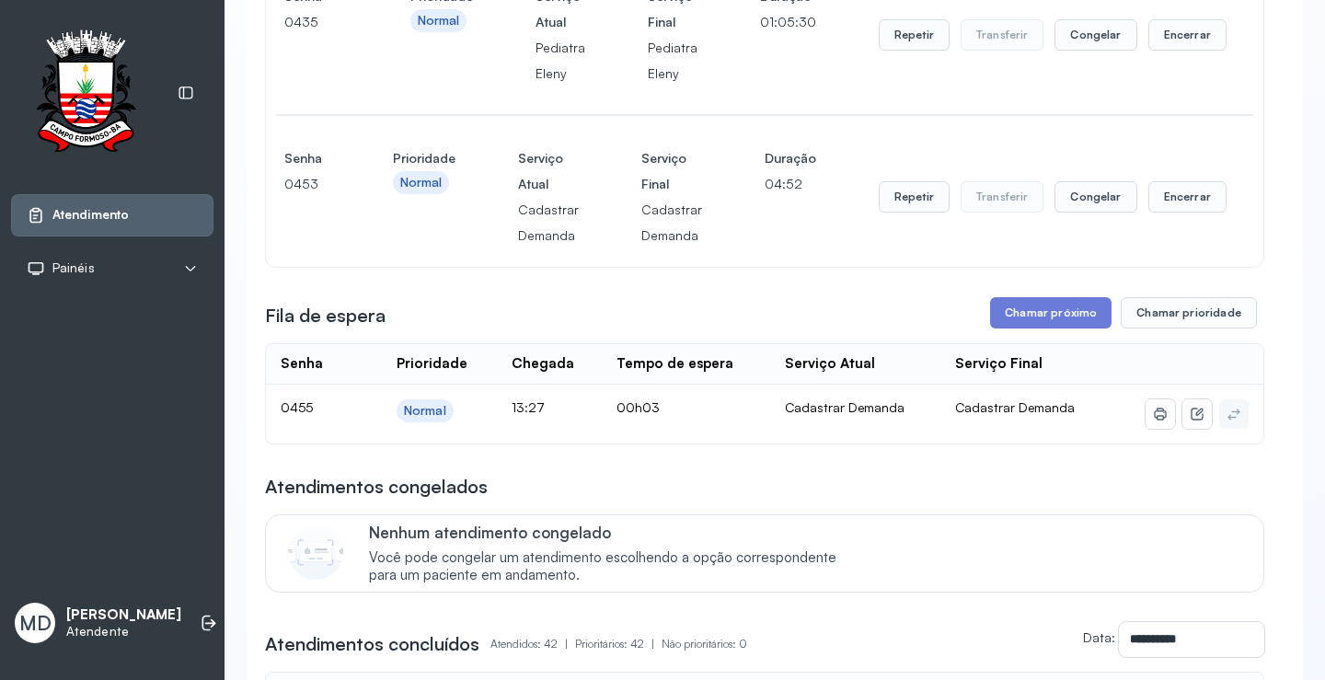
scroll to position [276, 0]
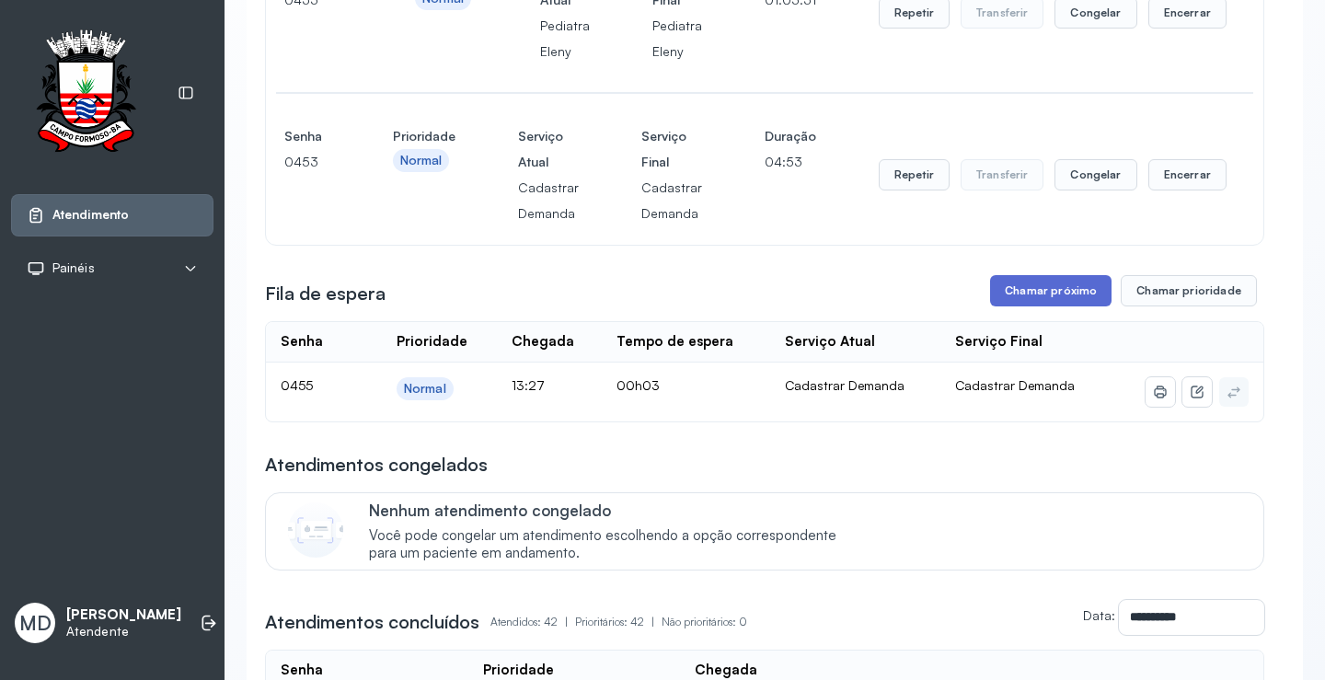
click at [1048, 294] on button "Chamar próximo" at bounding box center [1050, 290] width 121 height 31
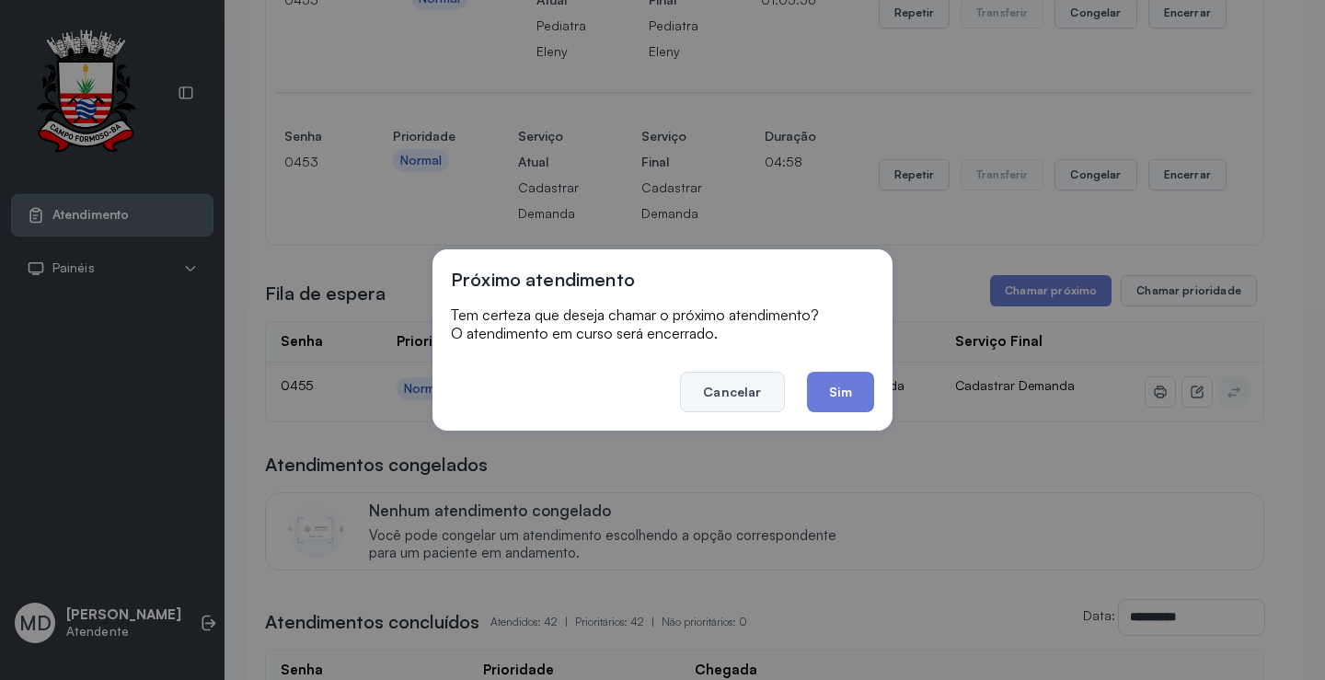
click at [717, 385] on button "Cancelar" at bounding box center [732, 392] width 104 height 40
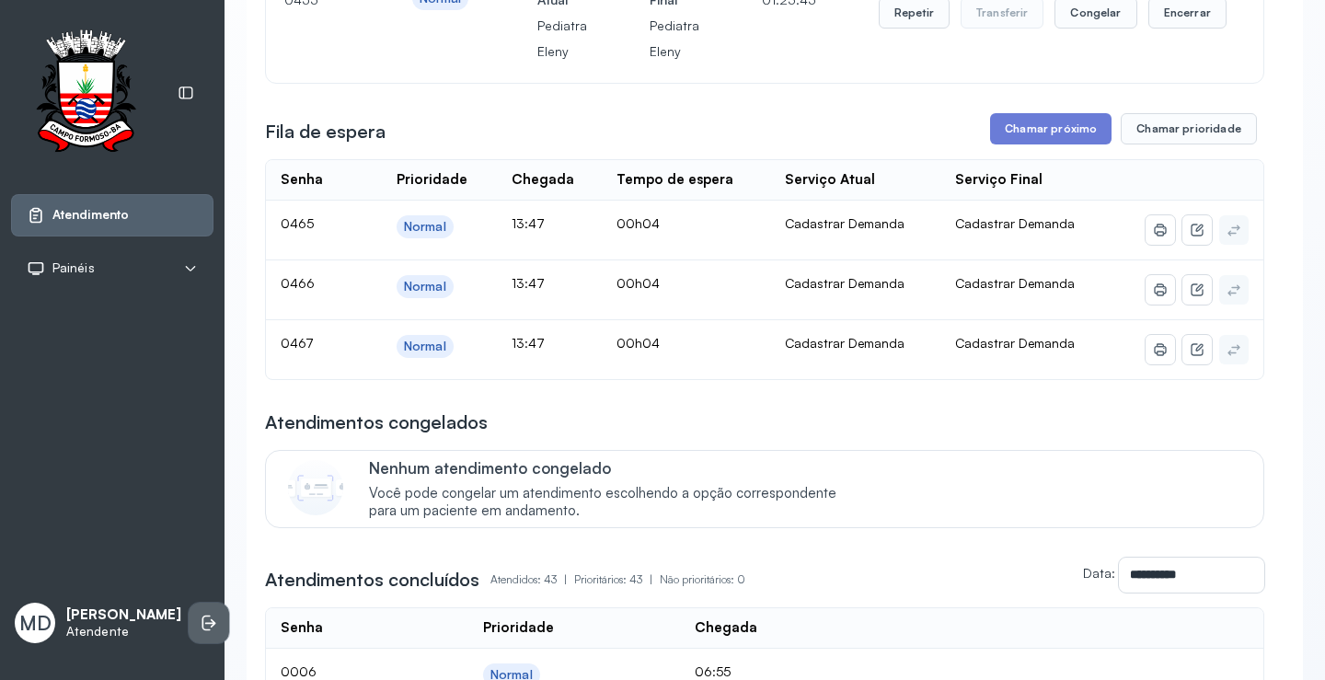
click at [200, 614] on icon at bounding box center [209, 623] width 18 height 18
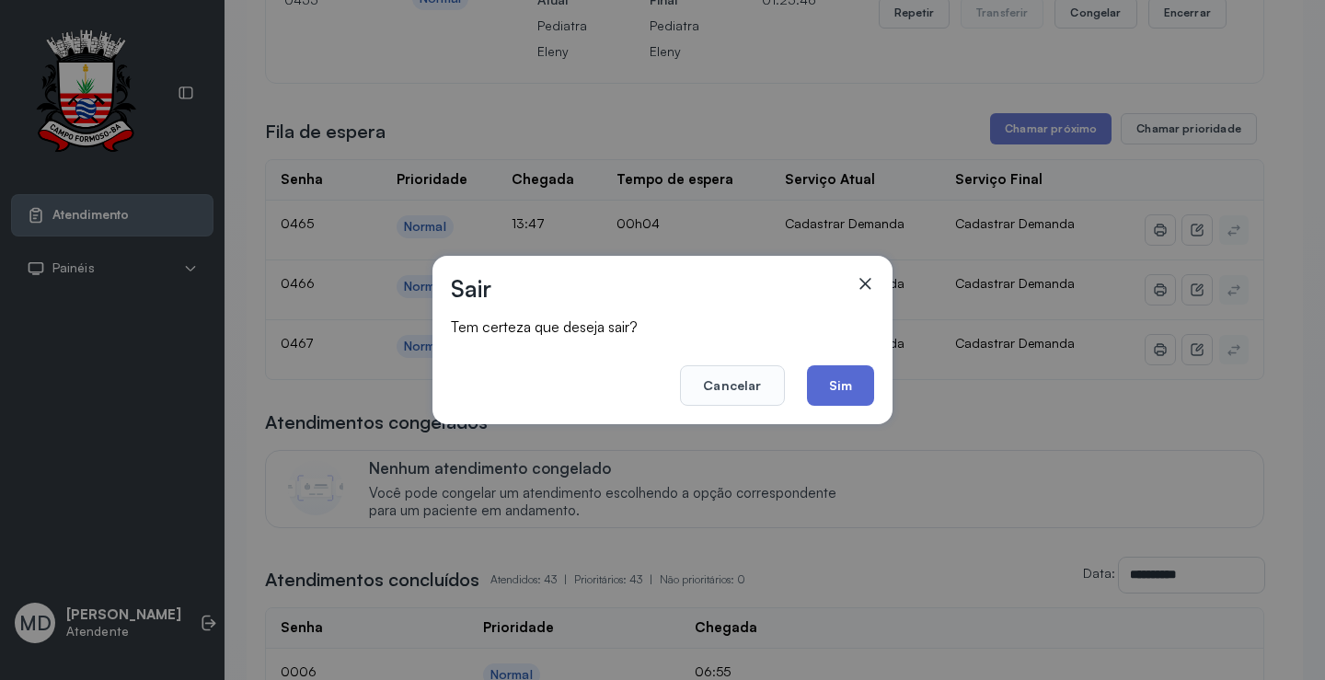
click at [821, 380] on button "Sim" at bounding box center [840, 385] width 67 height 40
